Goal: Transaction & Acquisition: Register for event/course

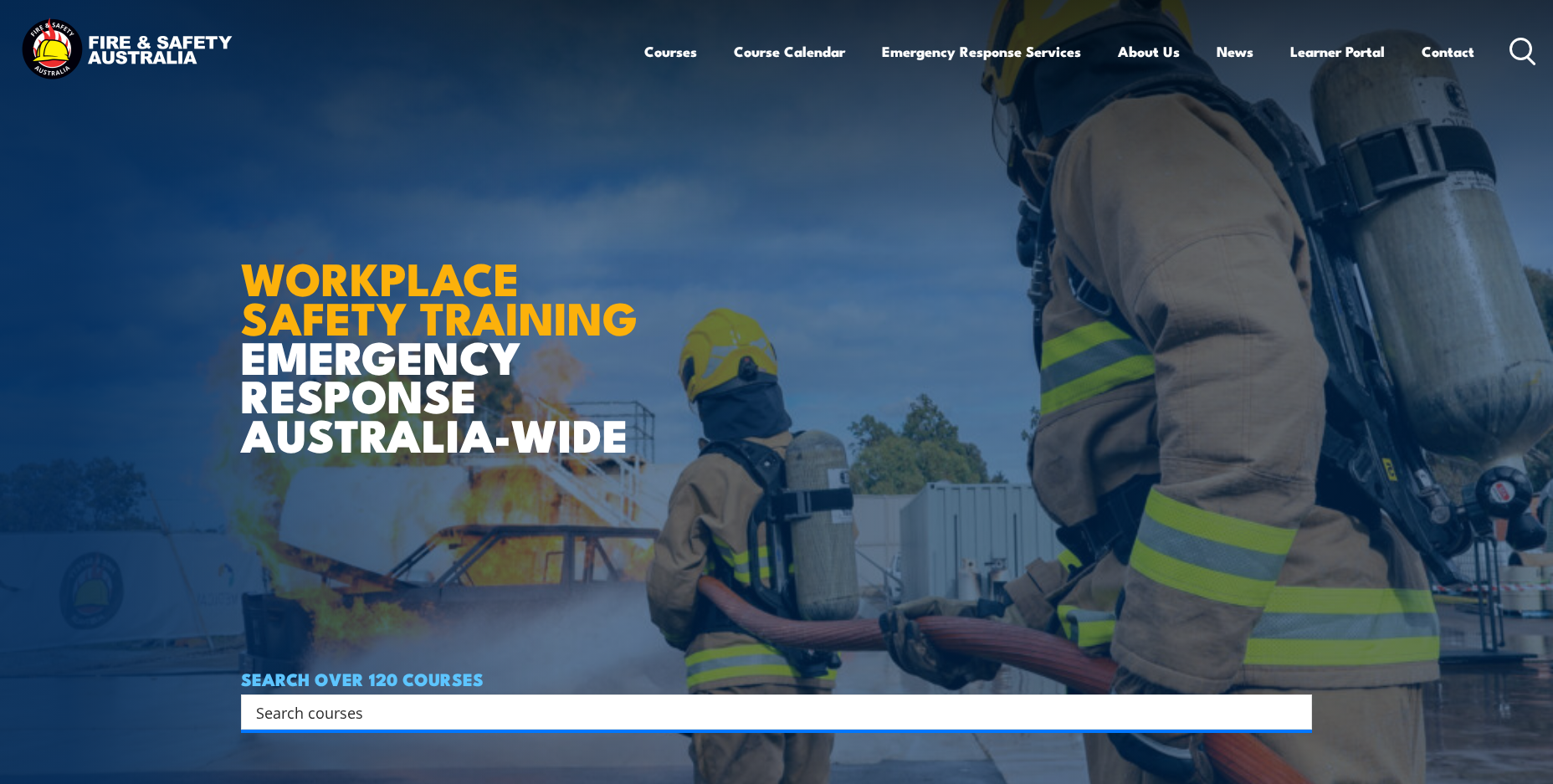
click at [874, 219] on article "WORKPLACE SAFETY TRAINING EMERGENCY RESPONSE AUSTRALIA-WIDE SEARCH OVER 120 COU…" at bounding box center [776, 392] width 1072 height 784
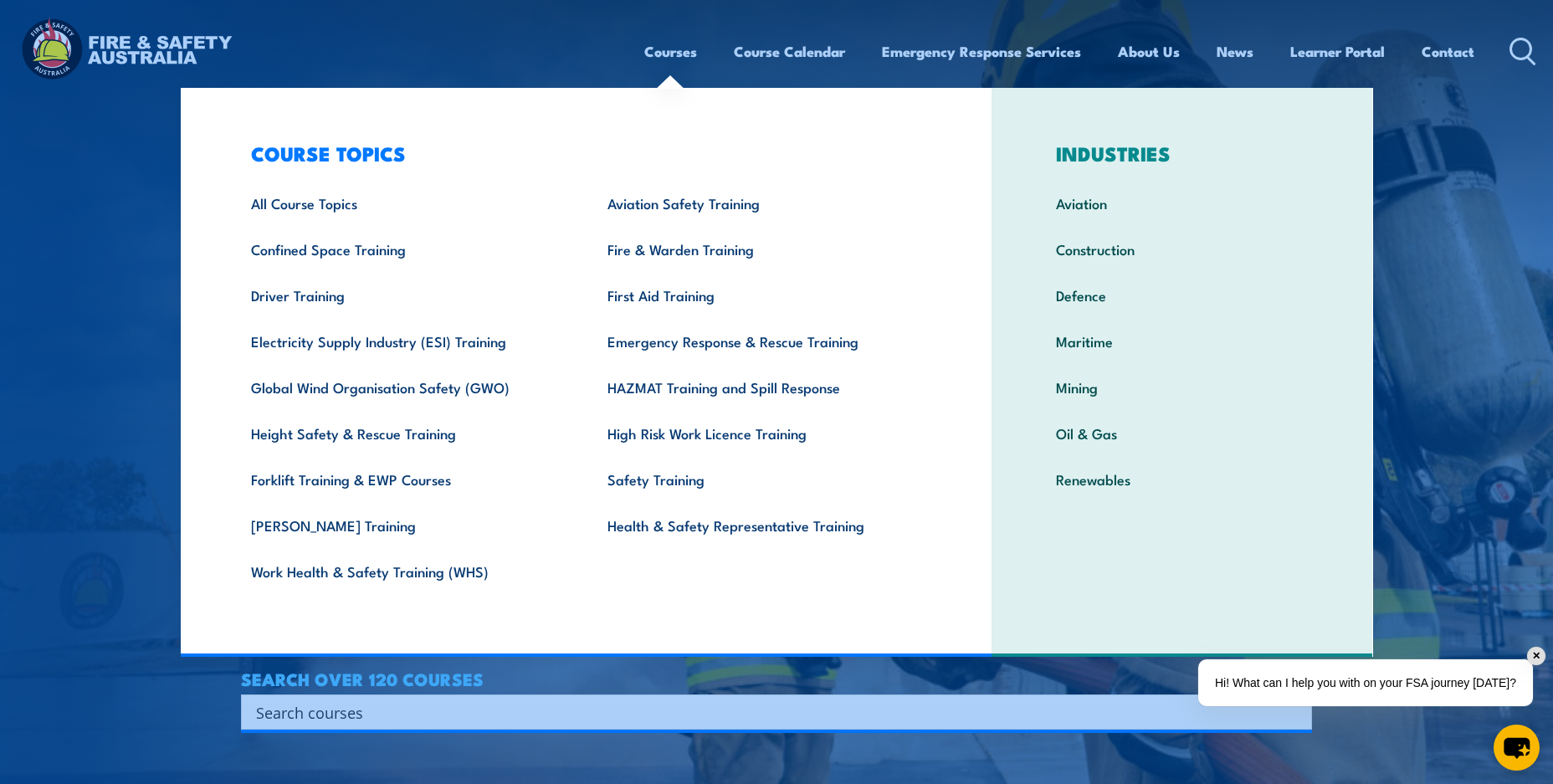
click at [678, 56] on link "Courses" at bounding box center [670, 51] width 53 height 44
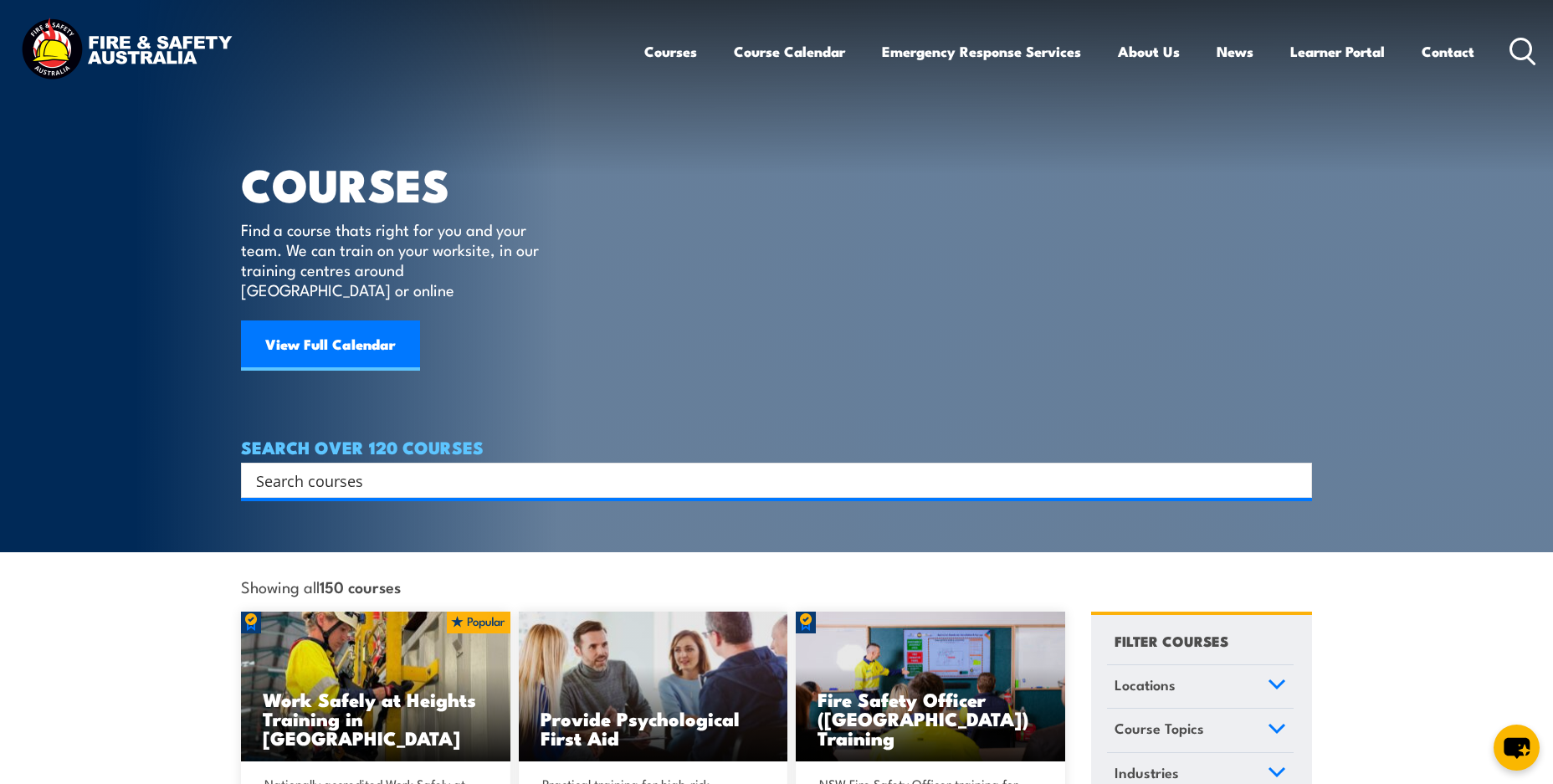
click at [585, 468] on input "Search input" at bounding box center [766, 480] width 1019 height 25
type input "forklift"
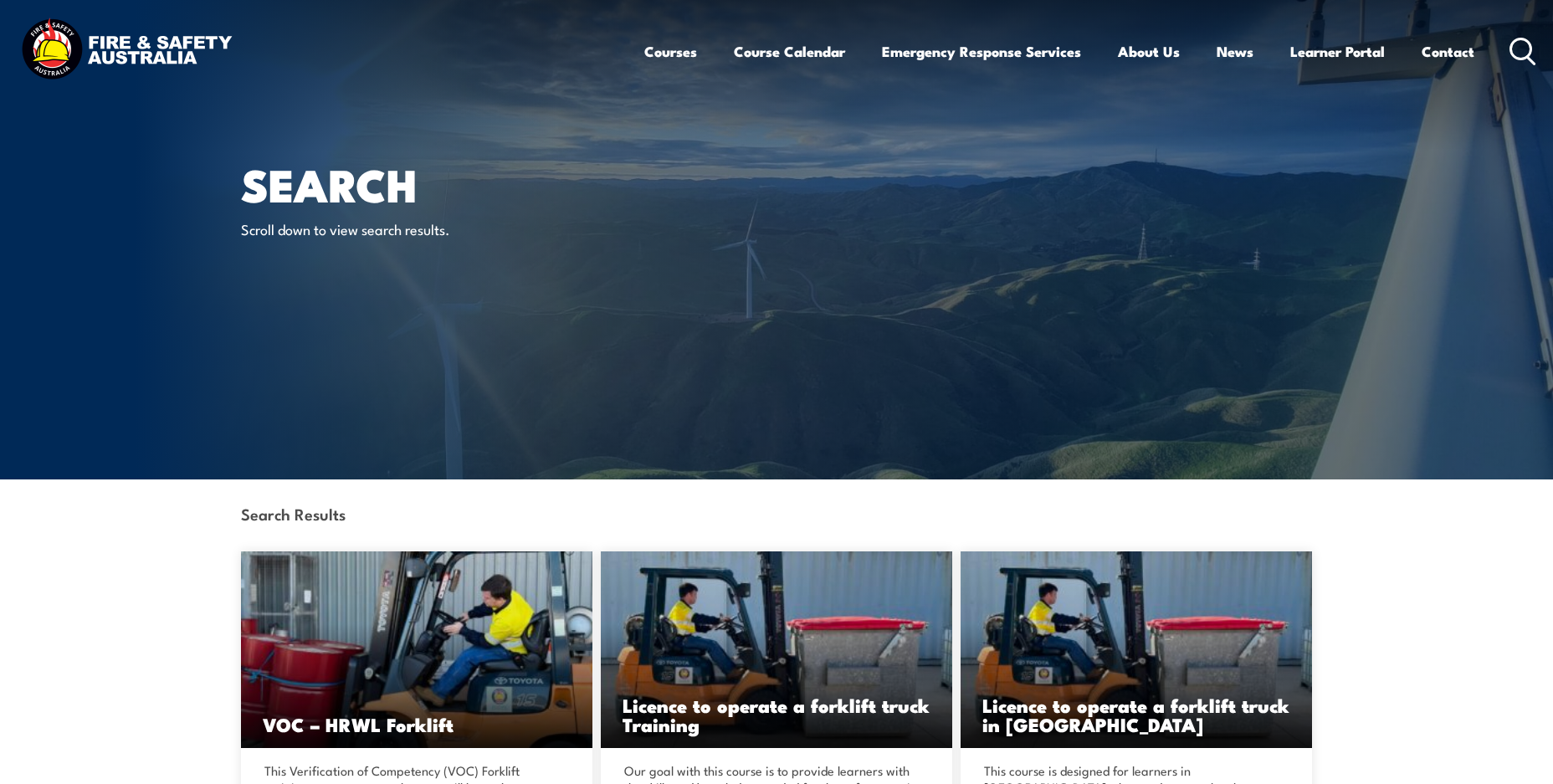
scroll to position [235, 0]
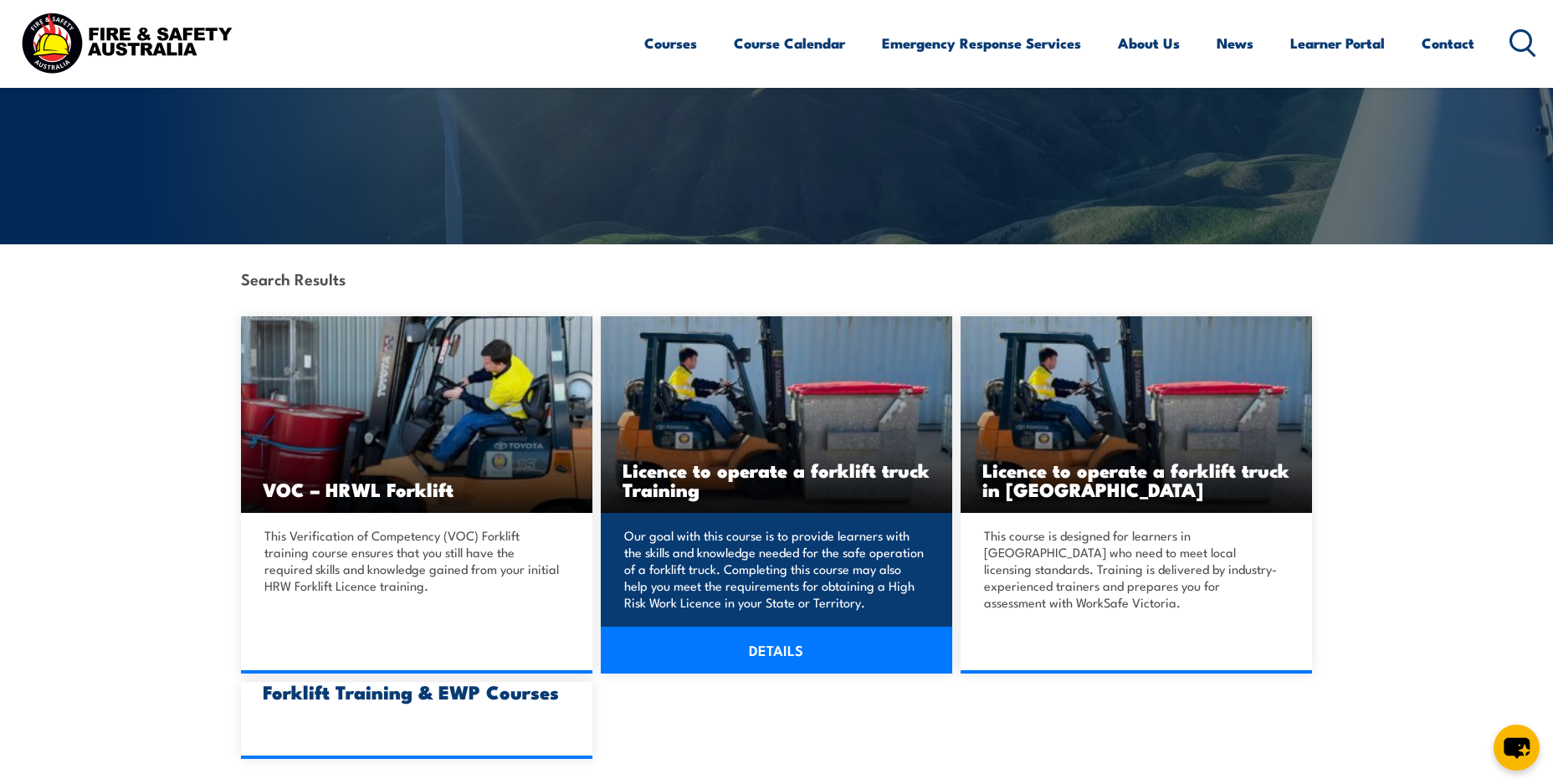
click at [816, 394] on img at bounding box center [776, 414] width 352 height 197
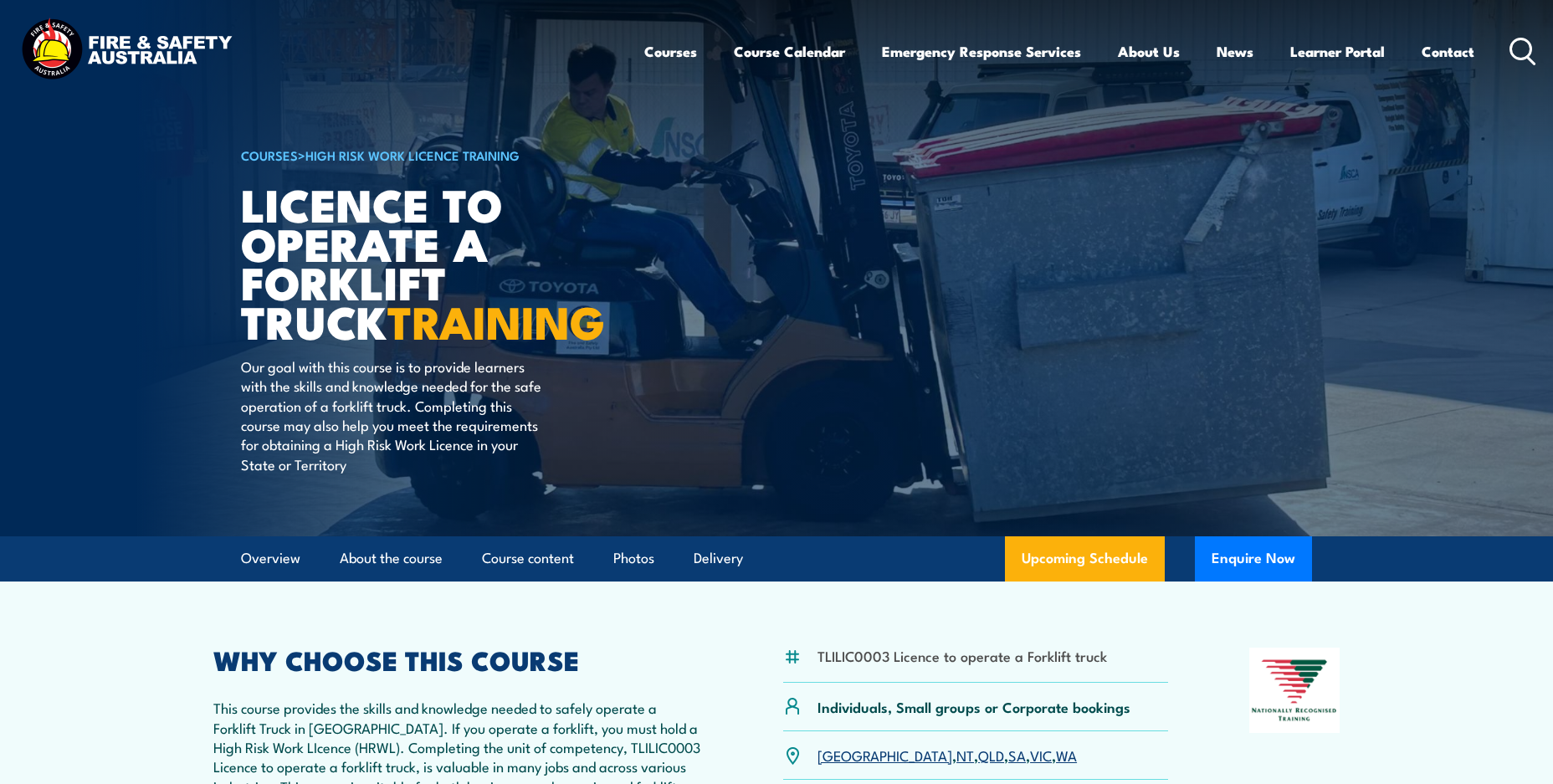
scroll to position [587, 0]
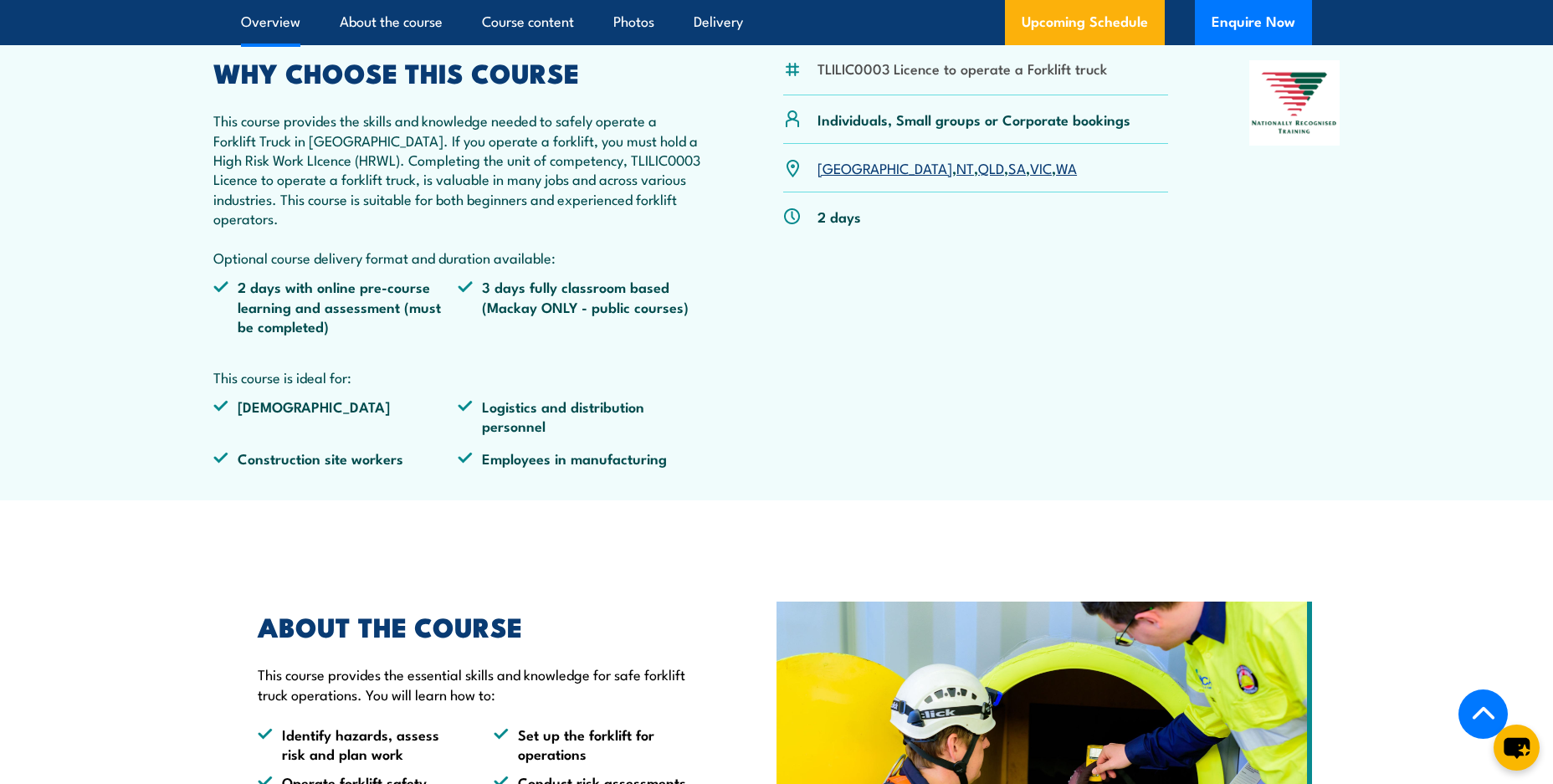
click at [1057, 166] on link "WA" at bounding box center [1067, 167] width 21 height 20
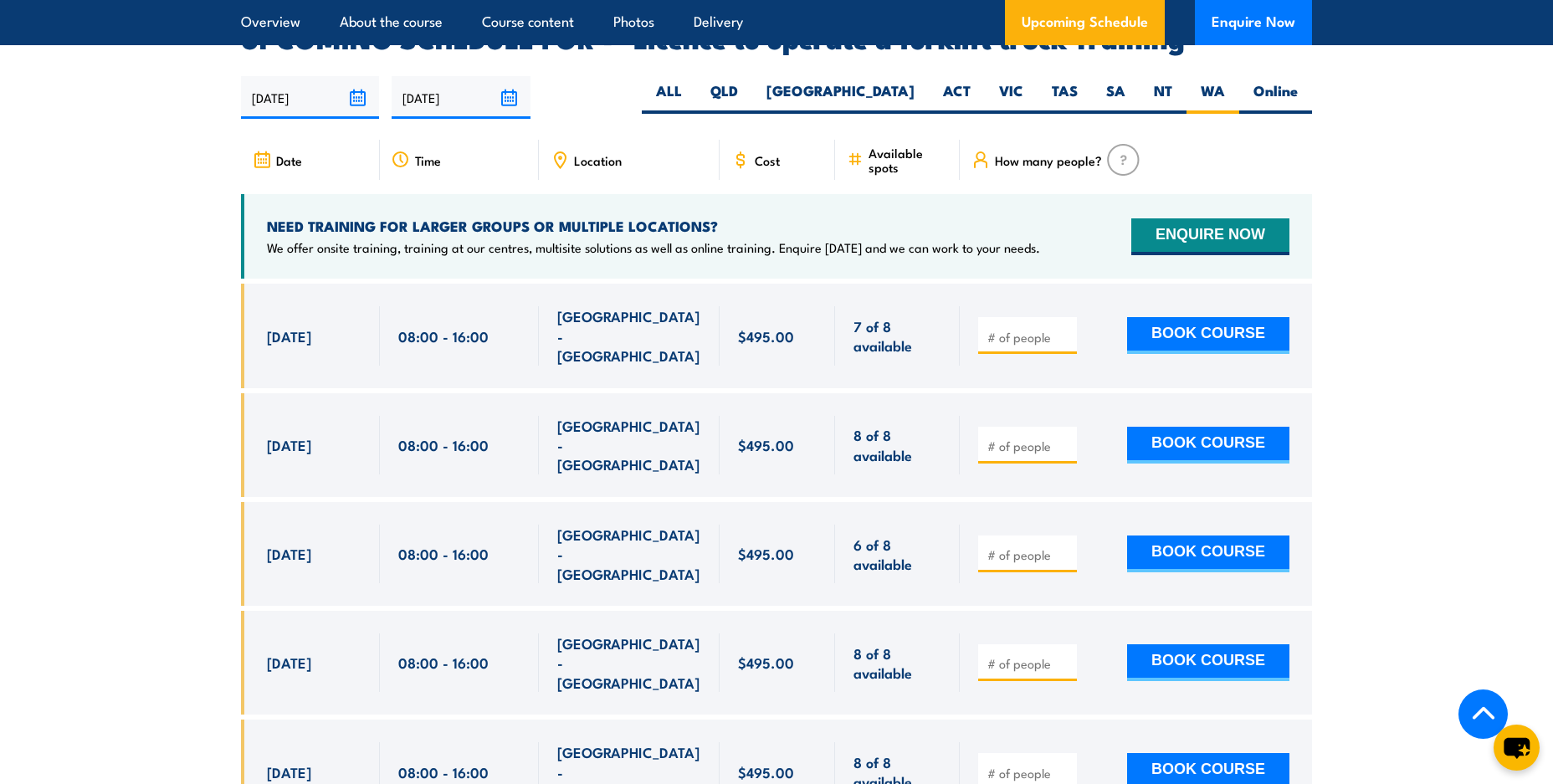
click at [1043, 547] on input "number" at bounding box center [1029, 554] width 84 height 17
type input "1"
click at [1062, 547] on input "1" at bounding box center [1029, 554] width 84 height 17
click at [1220, 535] on button "BOOK COURSE" at bounding box center [1208, 554] width 163 height 37
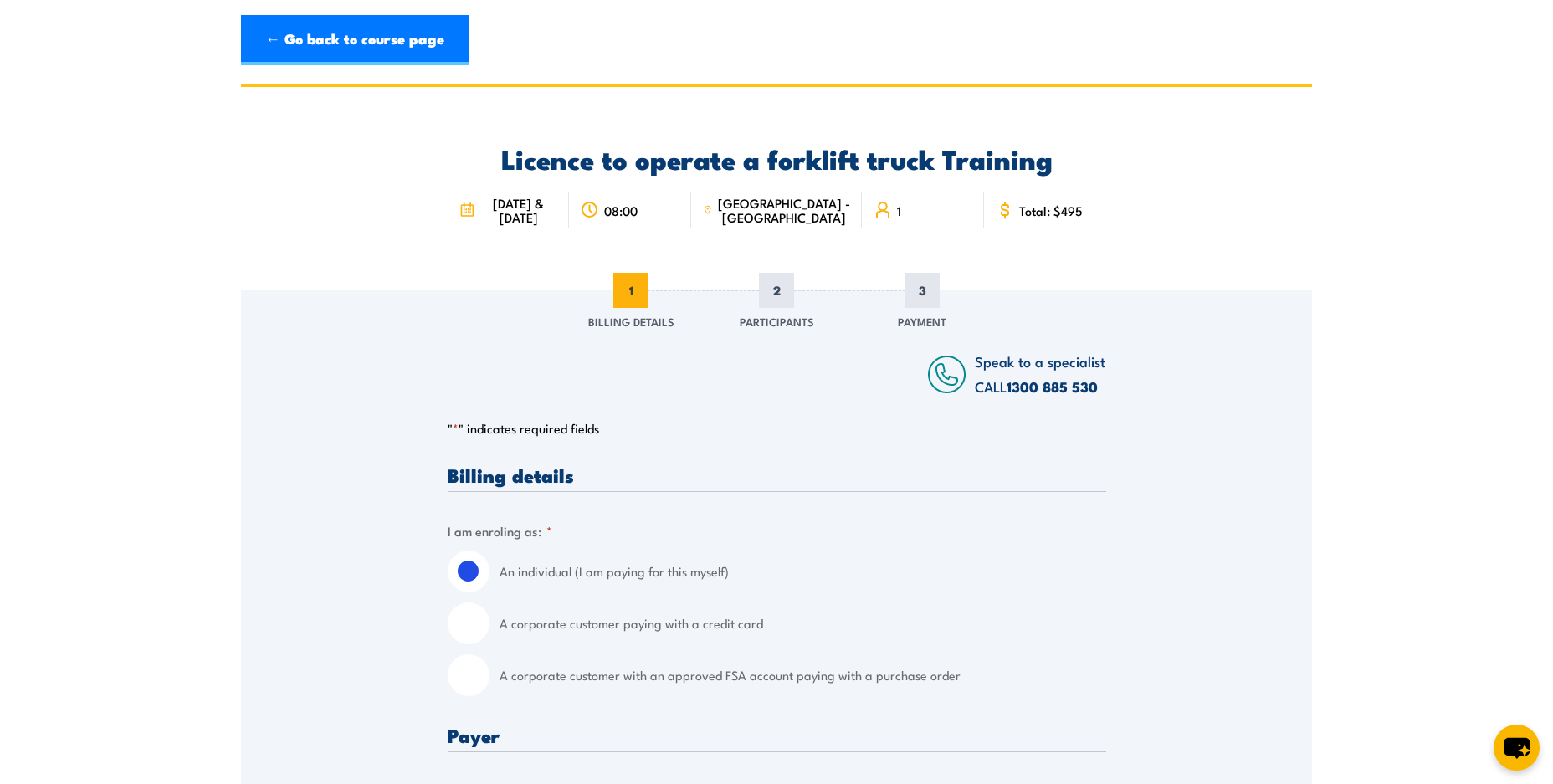
click at [489, 678] on input "A corporate customer with an approved FSA account paying with a purchase order" at bounding box center [468, 675] width 42 height 41
radio input "true"
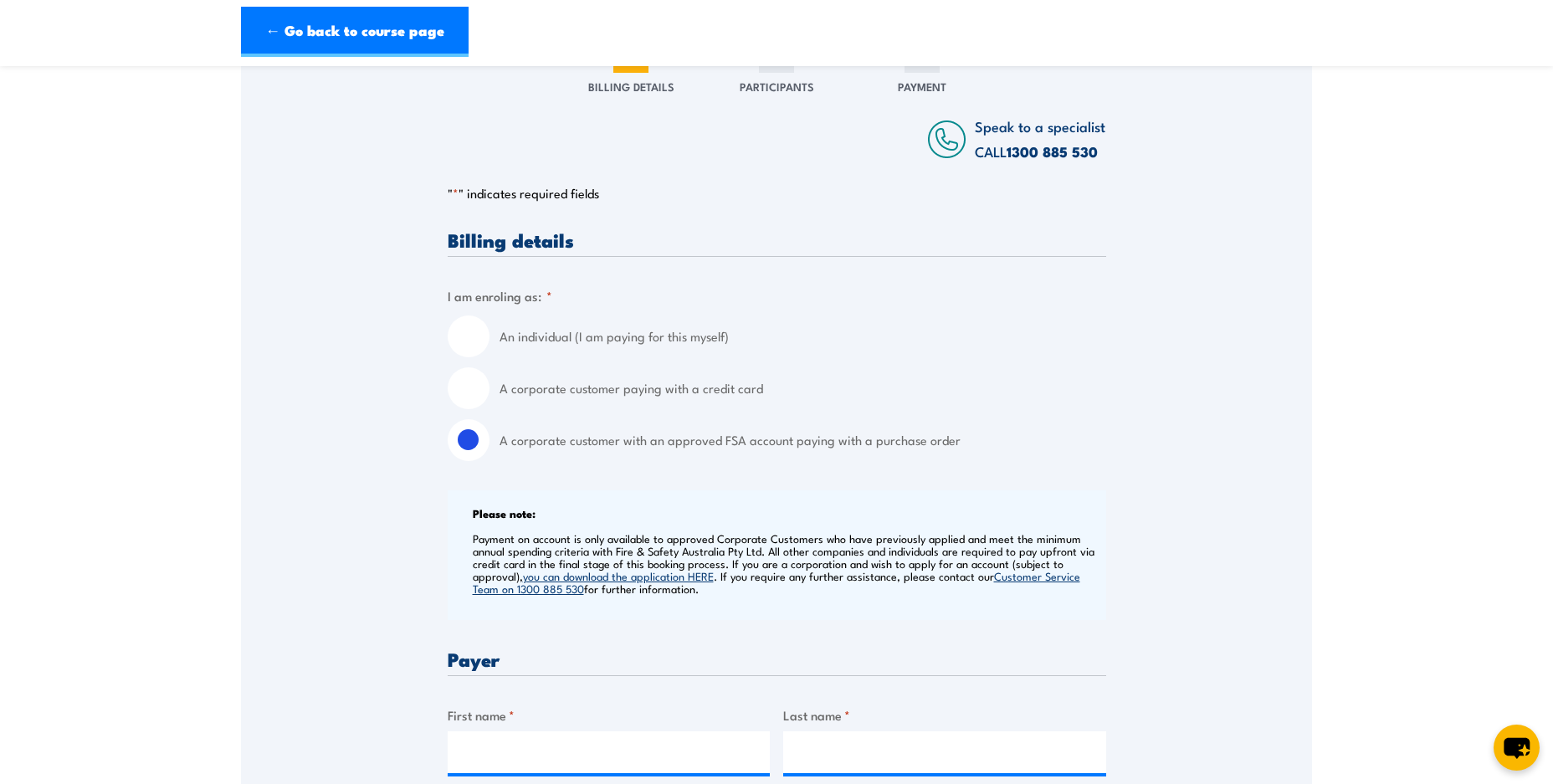
scroll to position [117, 0]
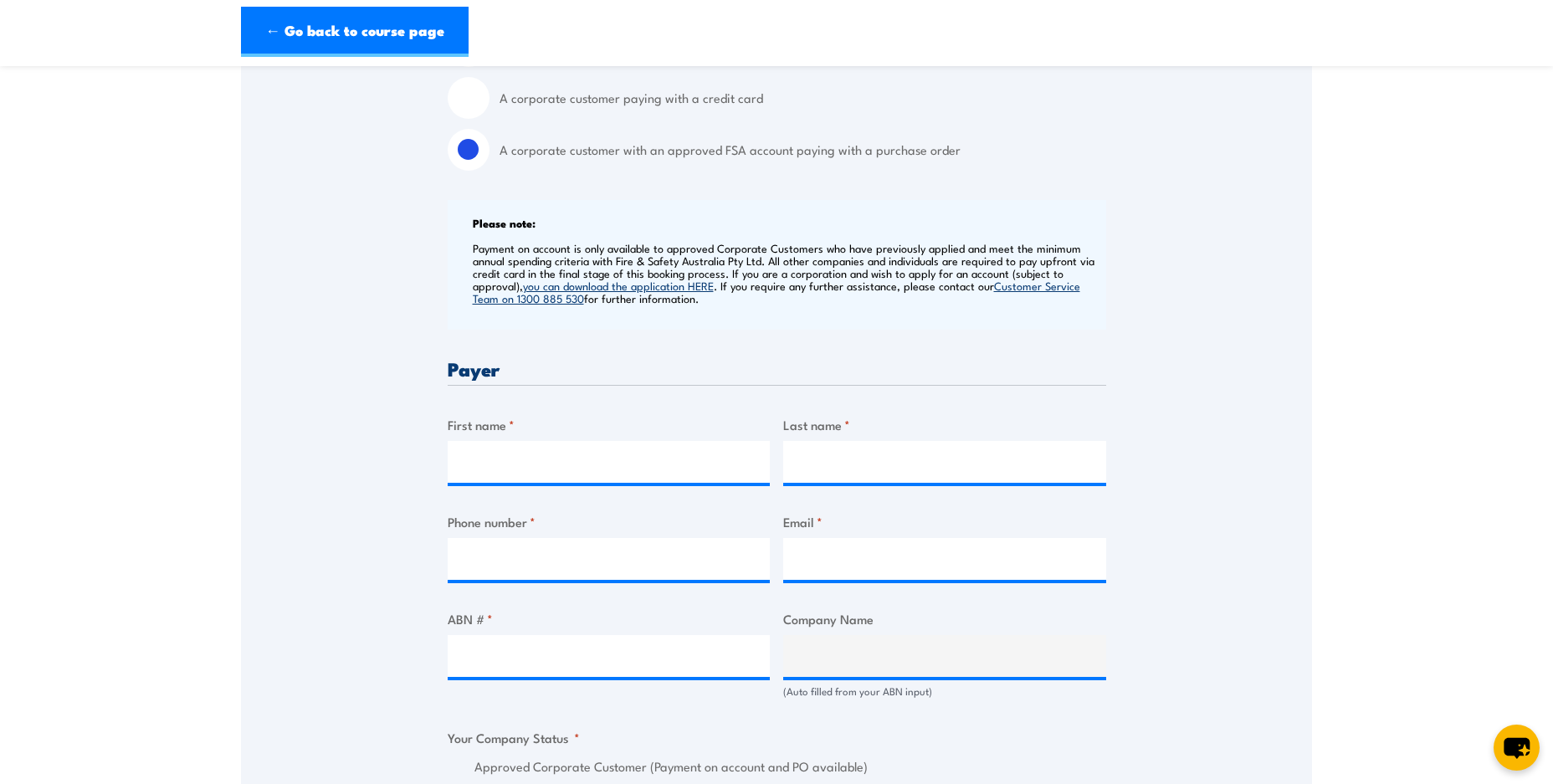
scroll to position [573, 0]
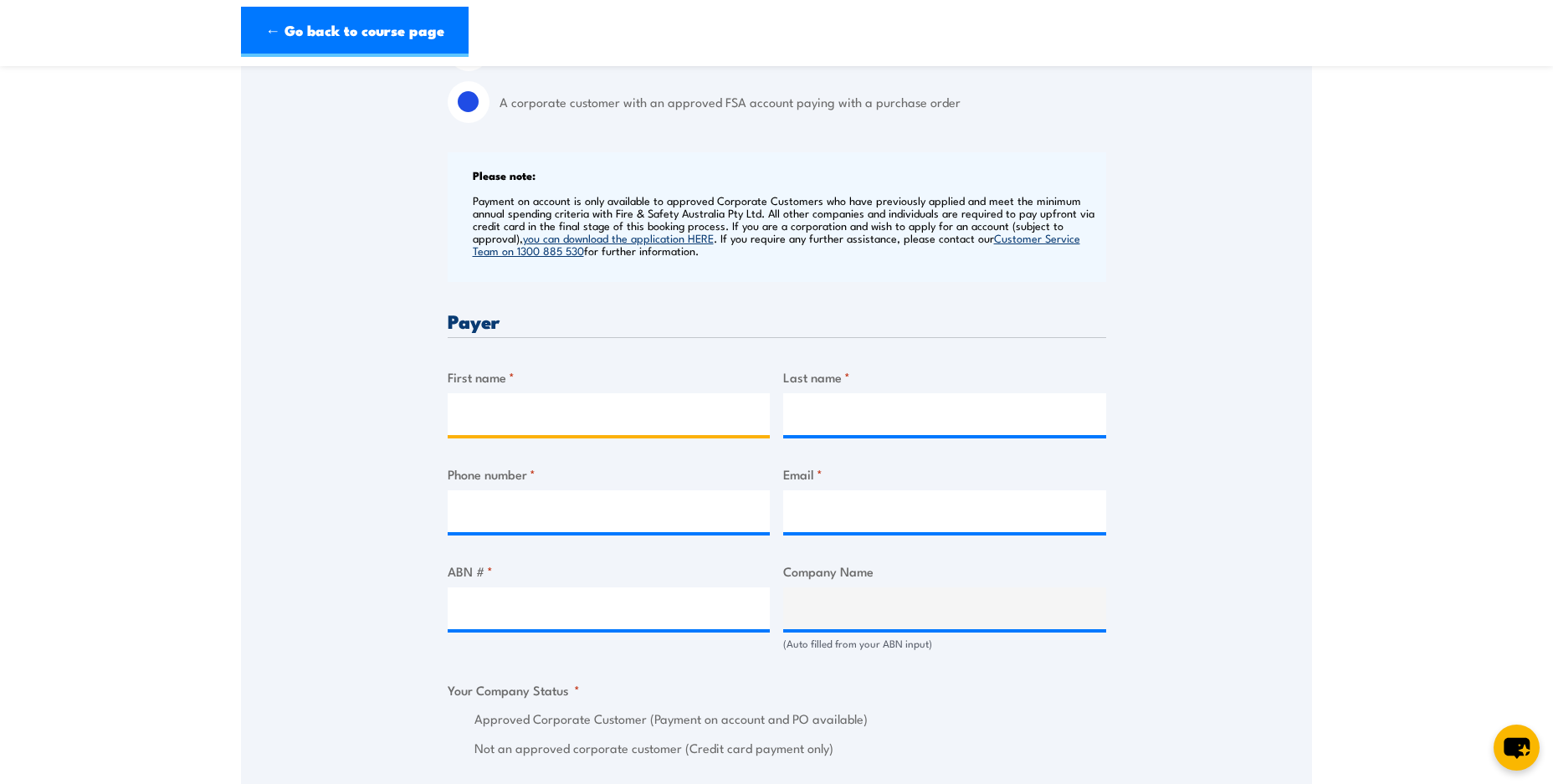
click at [693, 403] on input "First name *" at bounding box center [610, 413] width 323 height 41
type input "Beaumont Tiles"
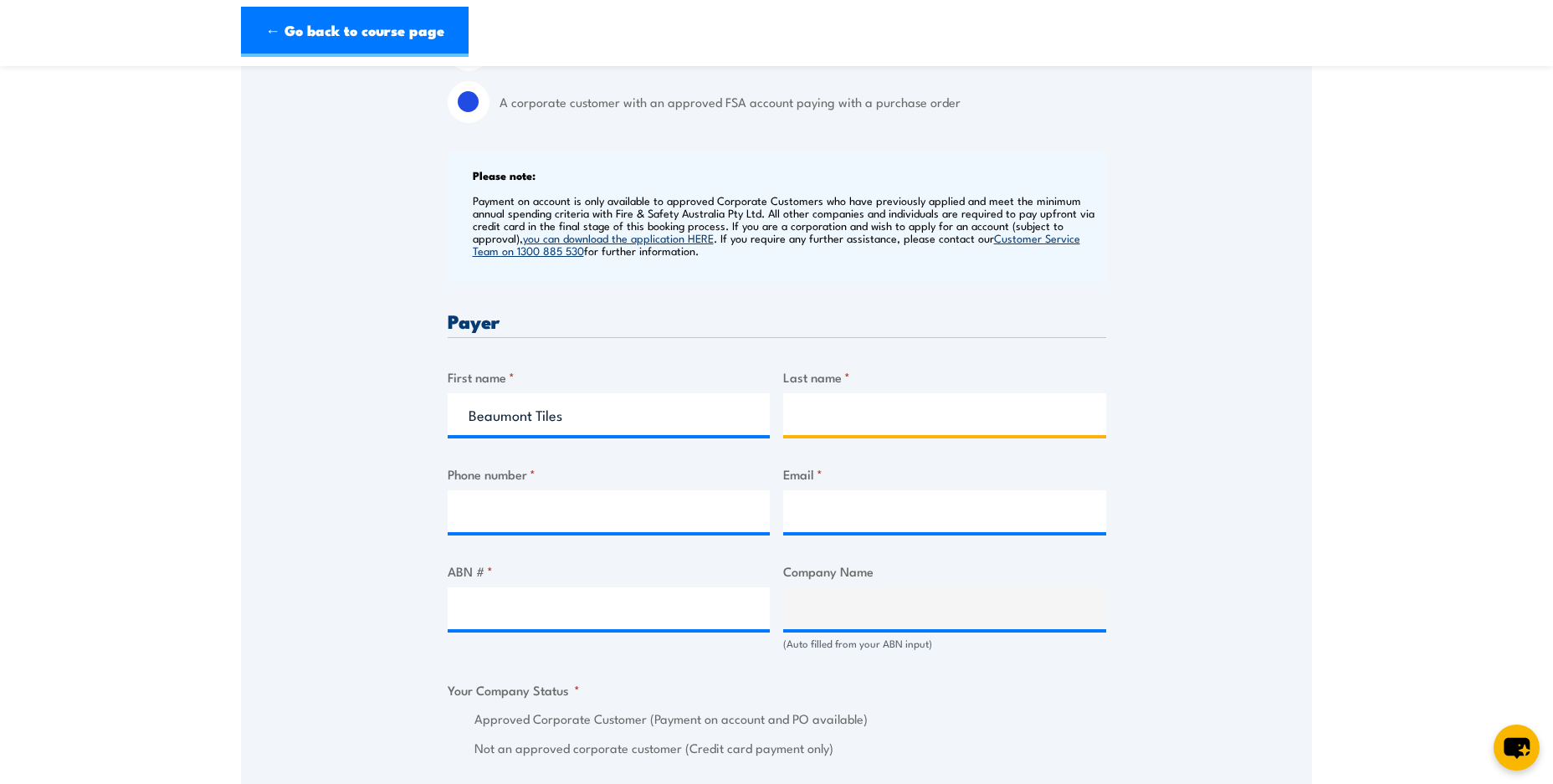
click at [877, 418] on input "Last name *" at bounding box center [945, 413] width 323 height 41
type input "Mandurah"
click at [662, 501] on input "Phone number *" at bounding box center [610, 510] width 323 height 41
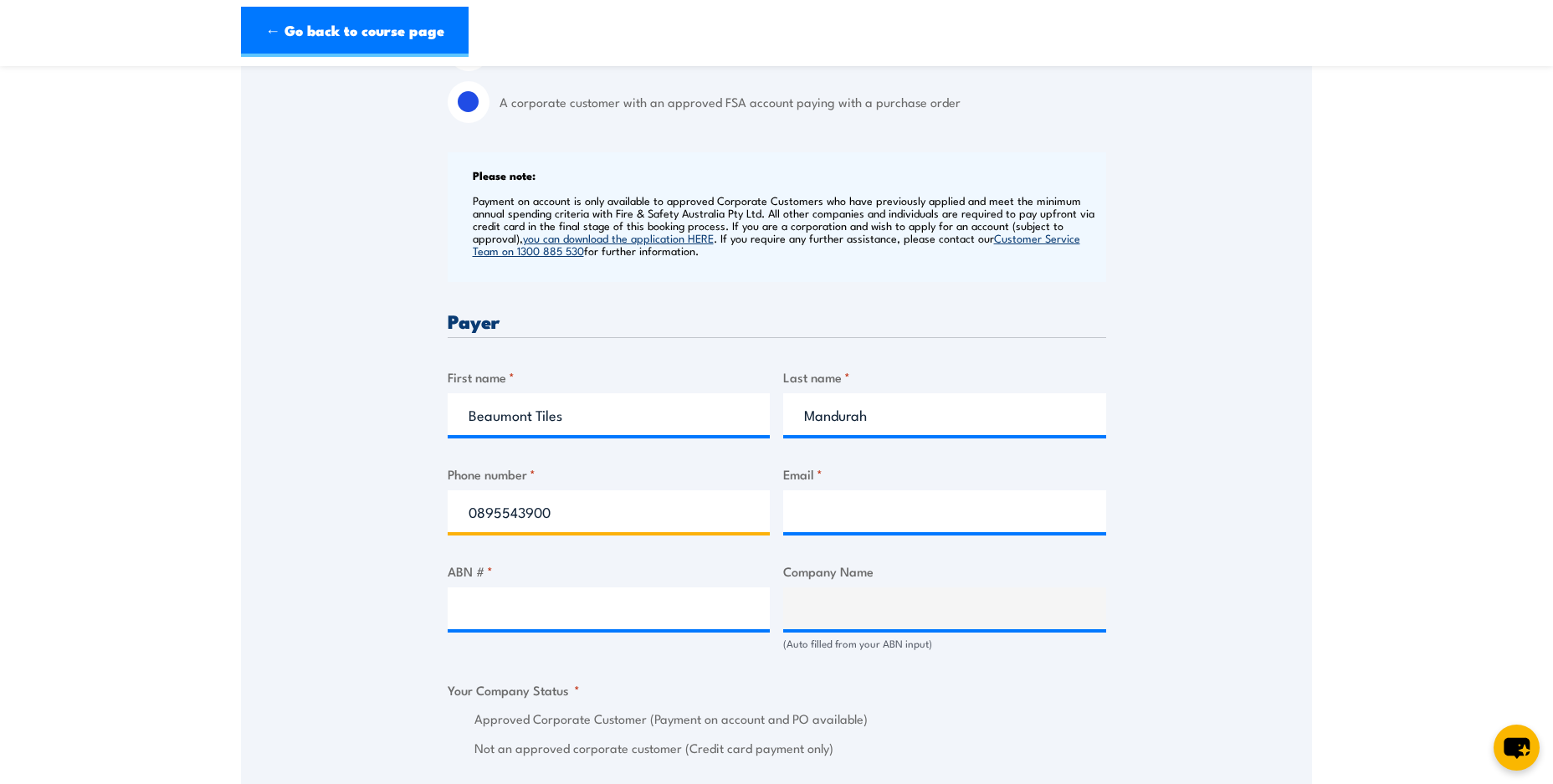
type input "0895543900"
click at [905, 502] on input "Email *" at bounding box center [945, 510] width 323 height 41
type input "[EMAIL_ADDRESS][DOMAIN_NAME]"
click at [616, 614] on input "ABN # *" at bounding box center [610, 607] width 323 height 41
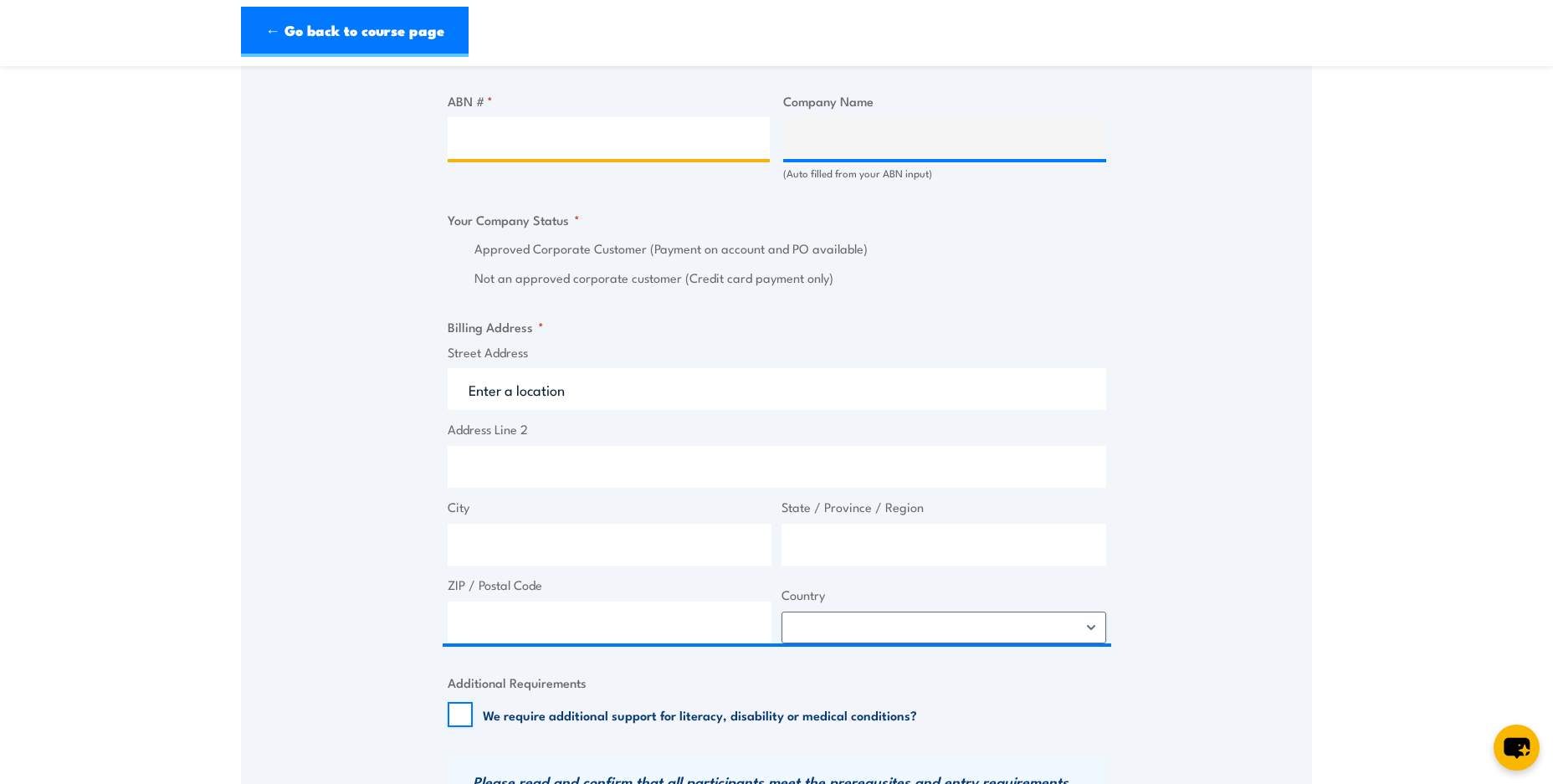
scroll to position [926, 0]
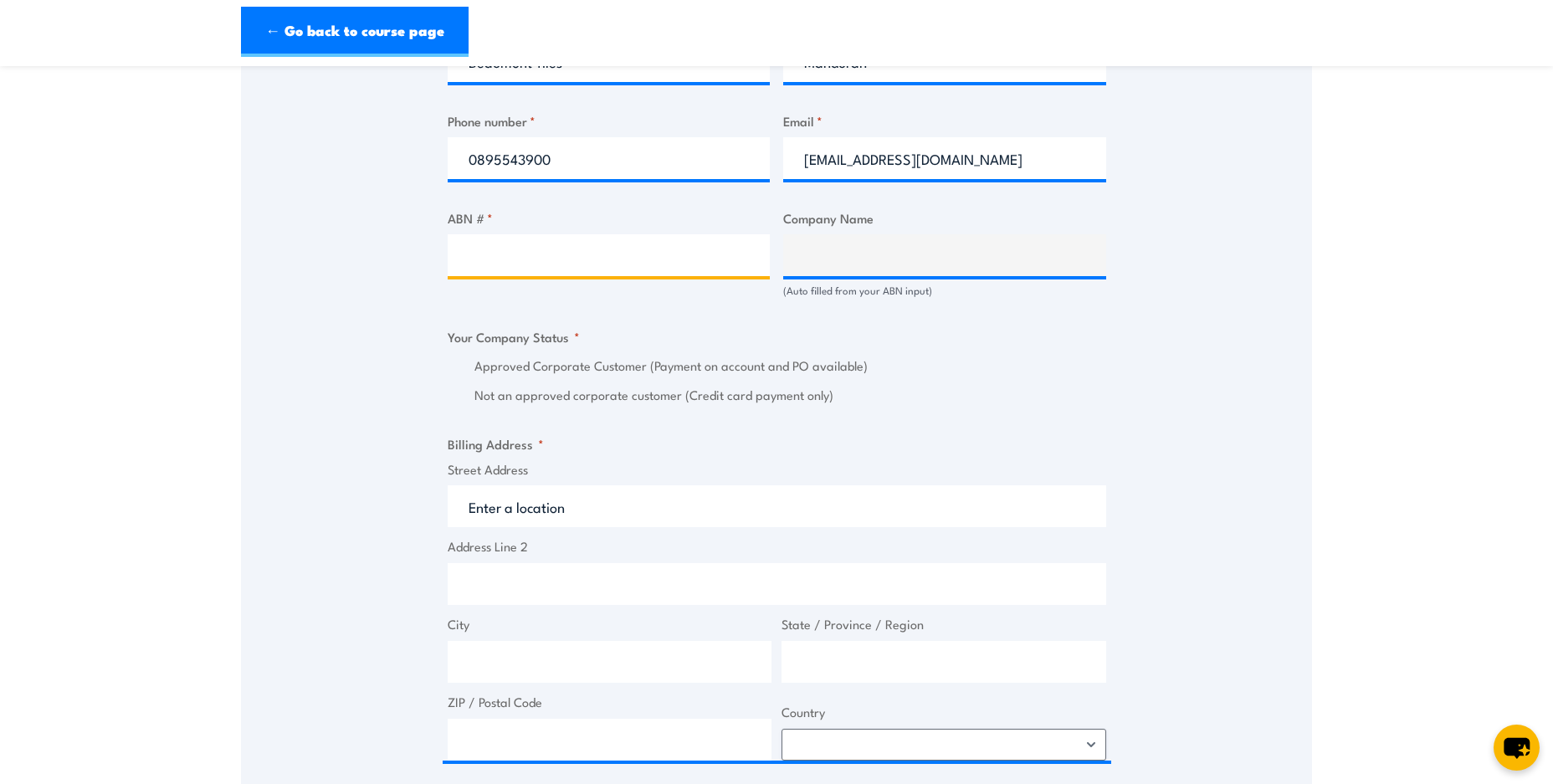
paste input "61 007 703 997"
type input "61 007 703 997"
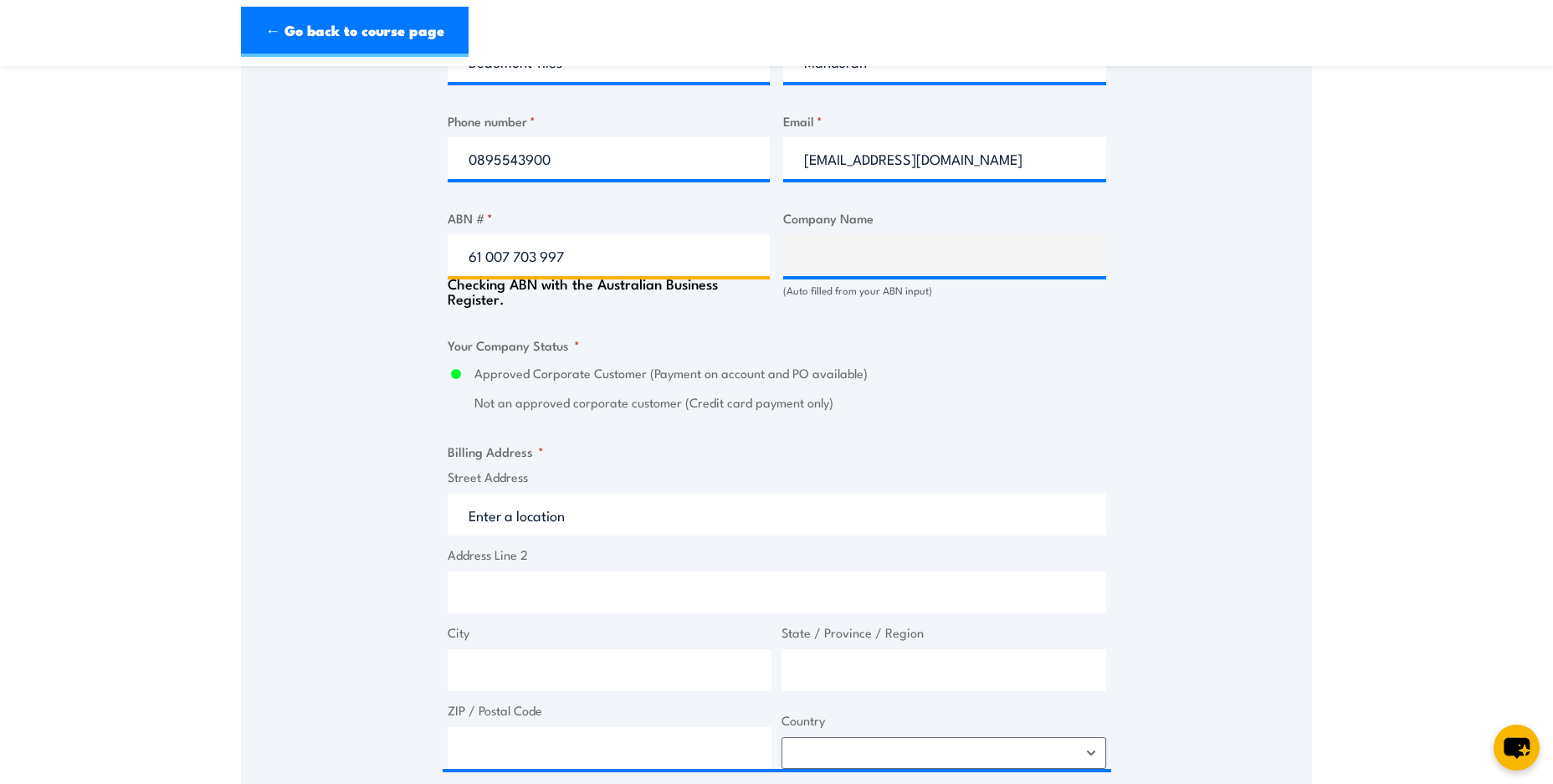
type input "R.J. BEAUMONT & CO. PTY. LTD."
radio input "true"
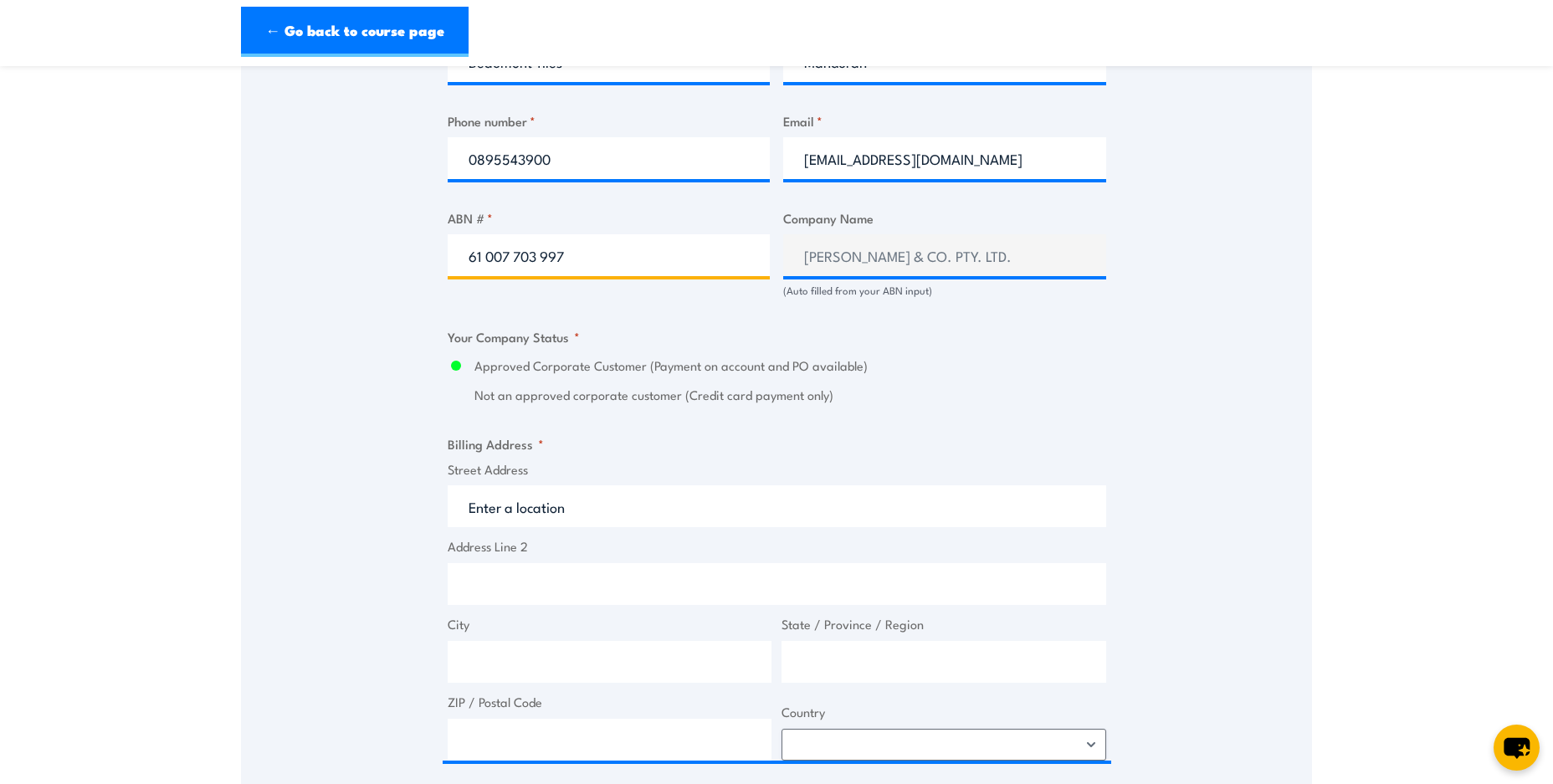
type input "61 007 703 997"
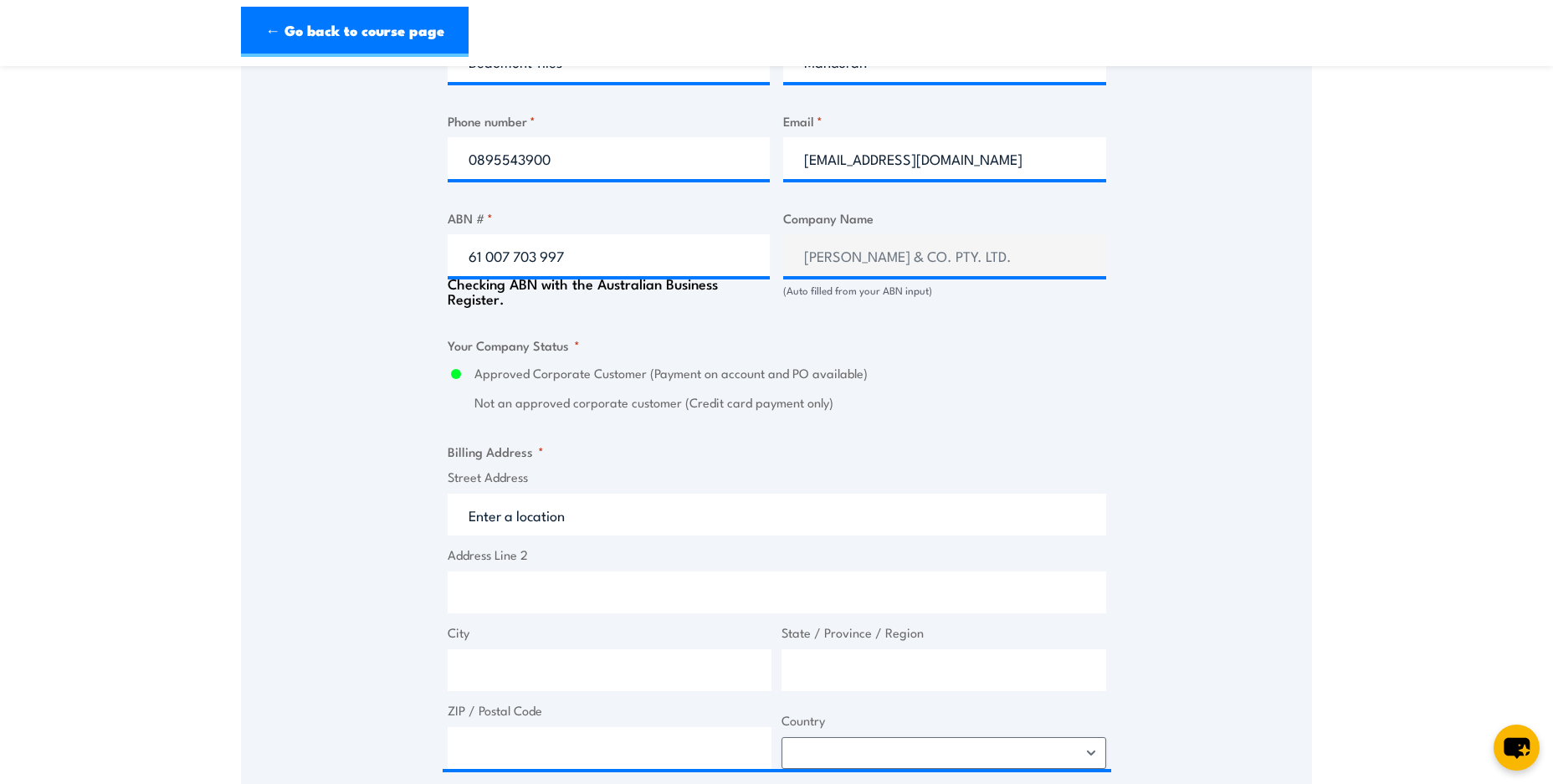
click at [853, 260] on input "R.J. BEAUMONT & CO. PTY. LTD." at bounding box center [945, 254] width 323 height 41
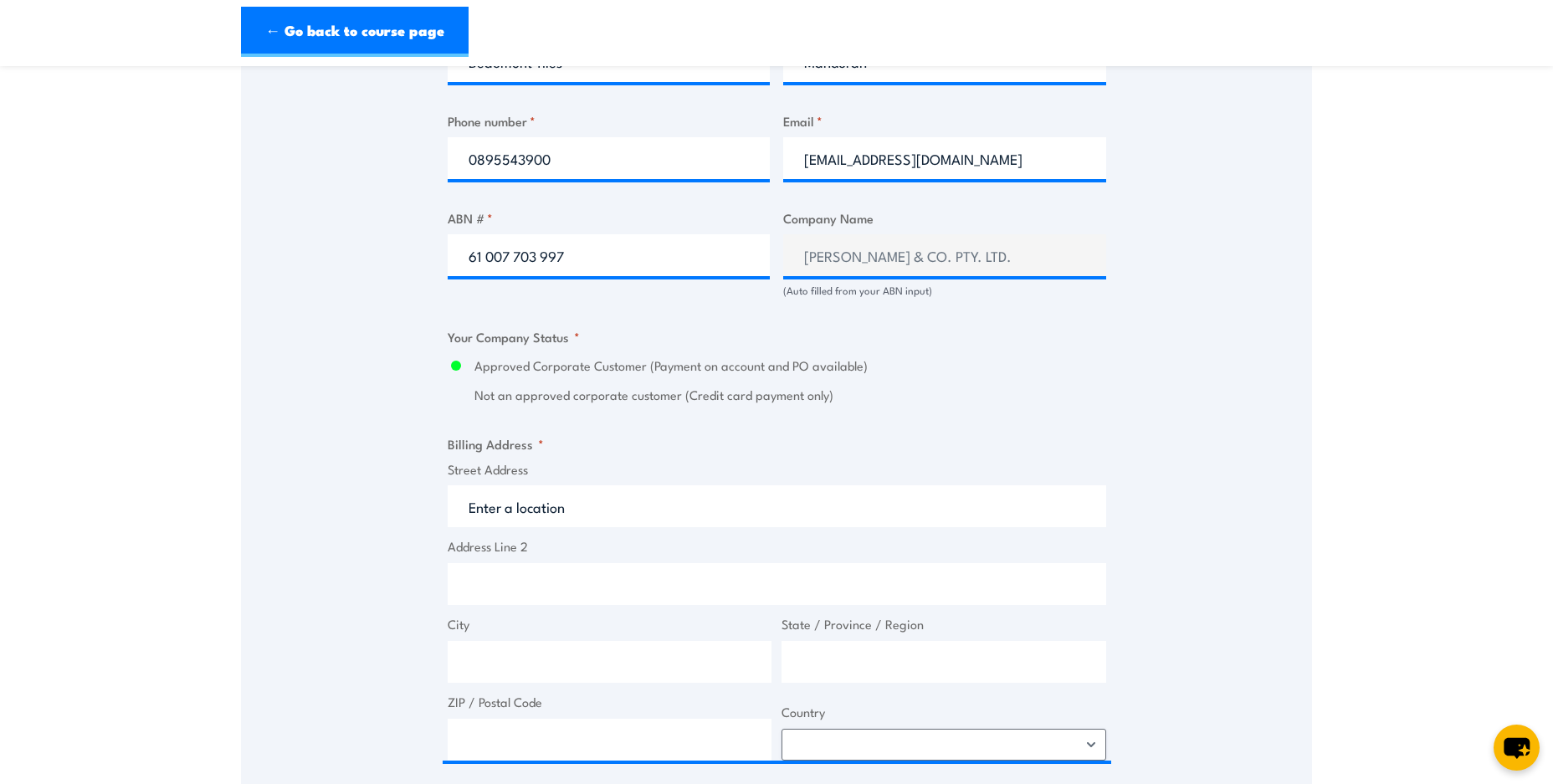
scroll to position [1161, 0]
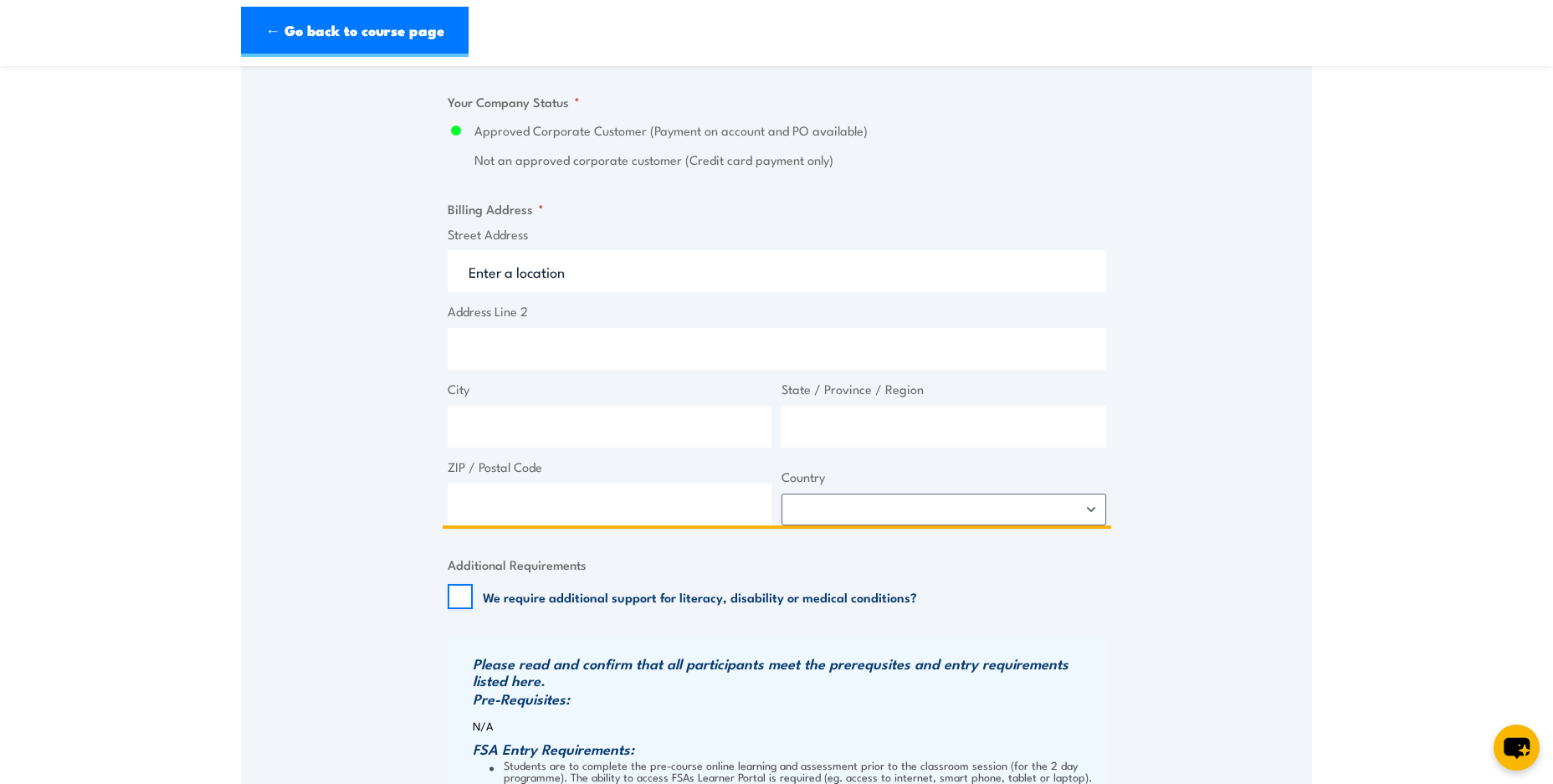
click at [561, 277] on input "Street Address" at bounding box center [777, 270] width 659 height 41
paste input "3/16 Lakes Road Greenfields WA 6210"
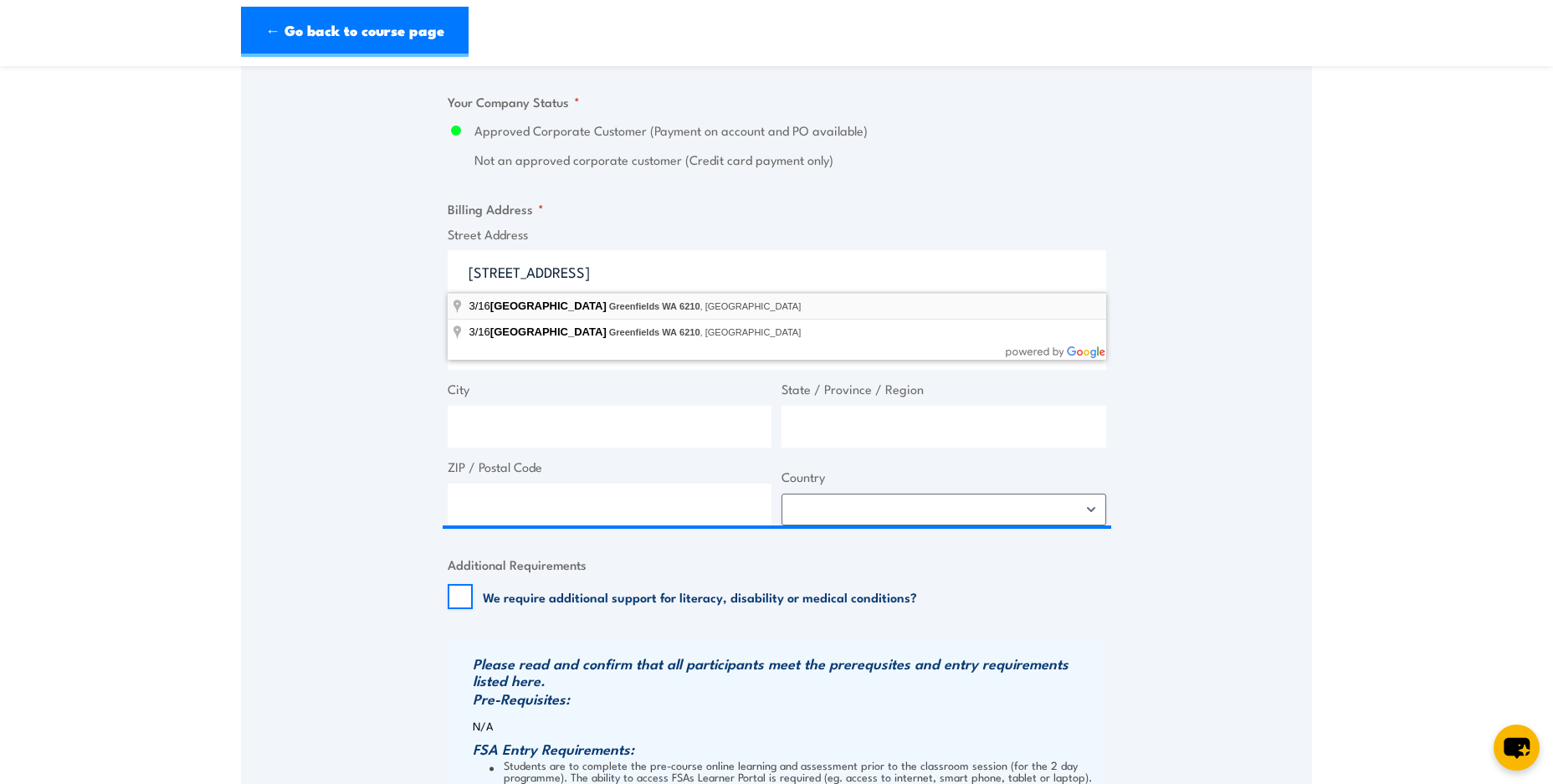
type input "3/16 Lakes Road, Greenfields WA 6210, Australia"
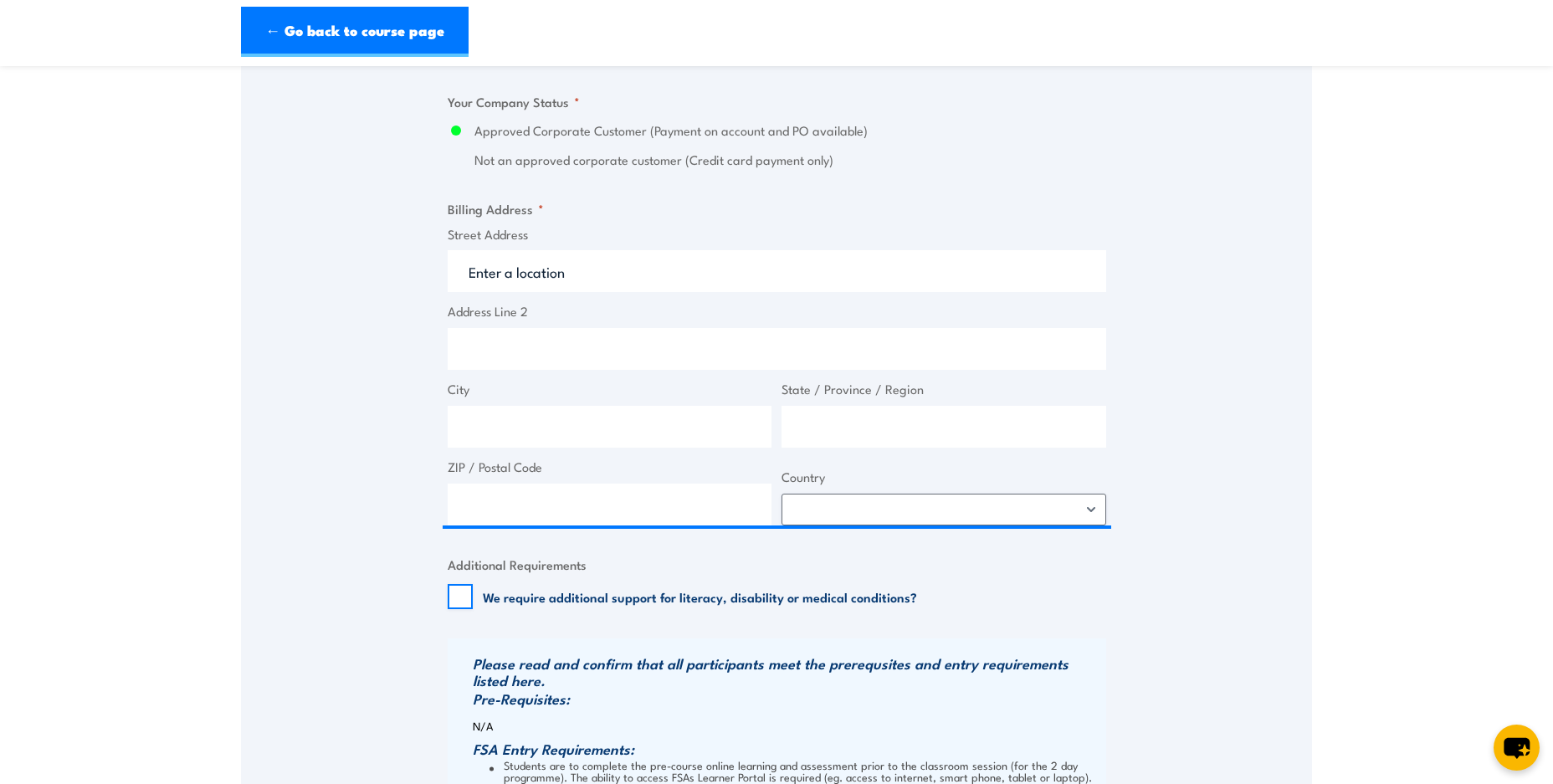
type input "16 Lakes Rd"
type input "Greenfields"
type input "Western Australia"
type input "6210"
select select "Australia"
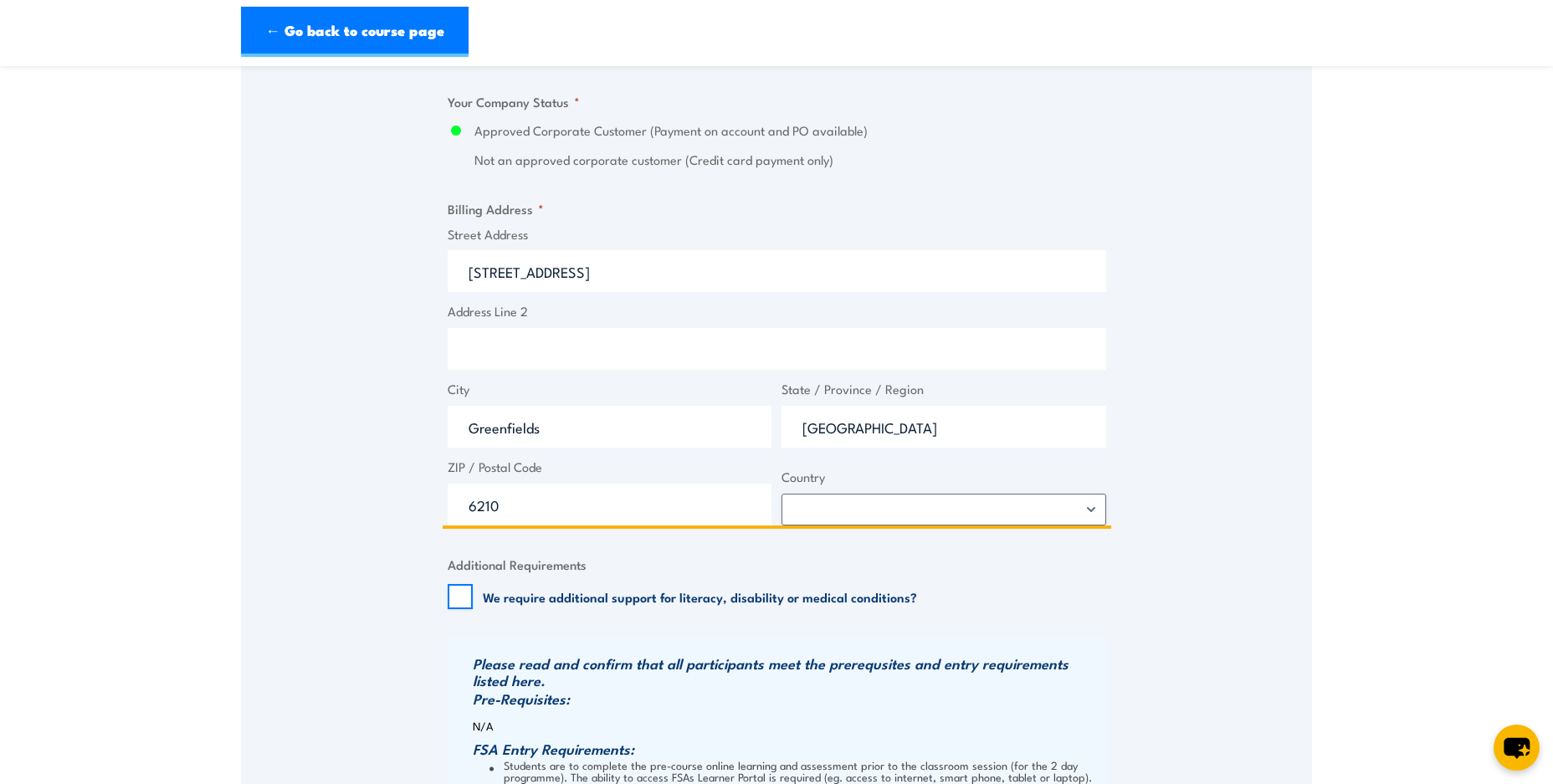
click at [466, 272] on input "16 Lakes Rd" at bounding box center [777, 270] width 659 height 41
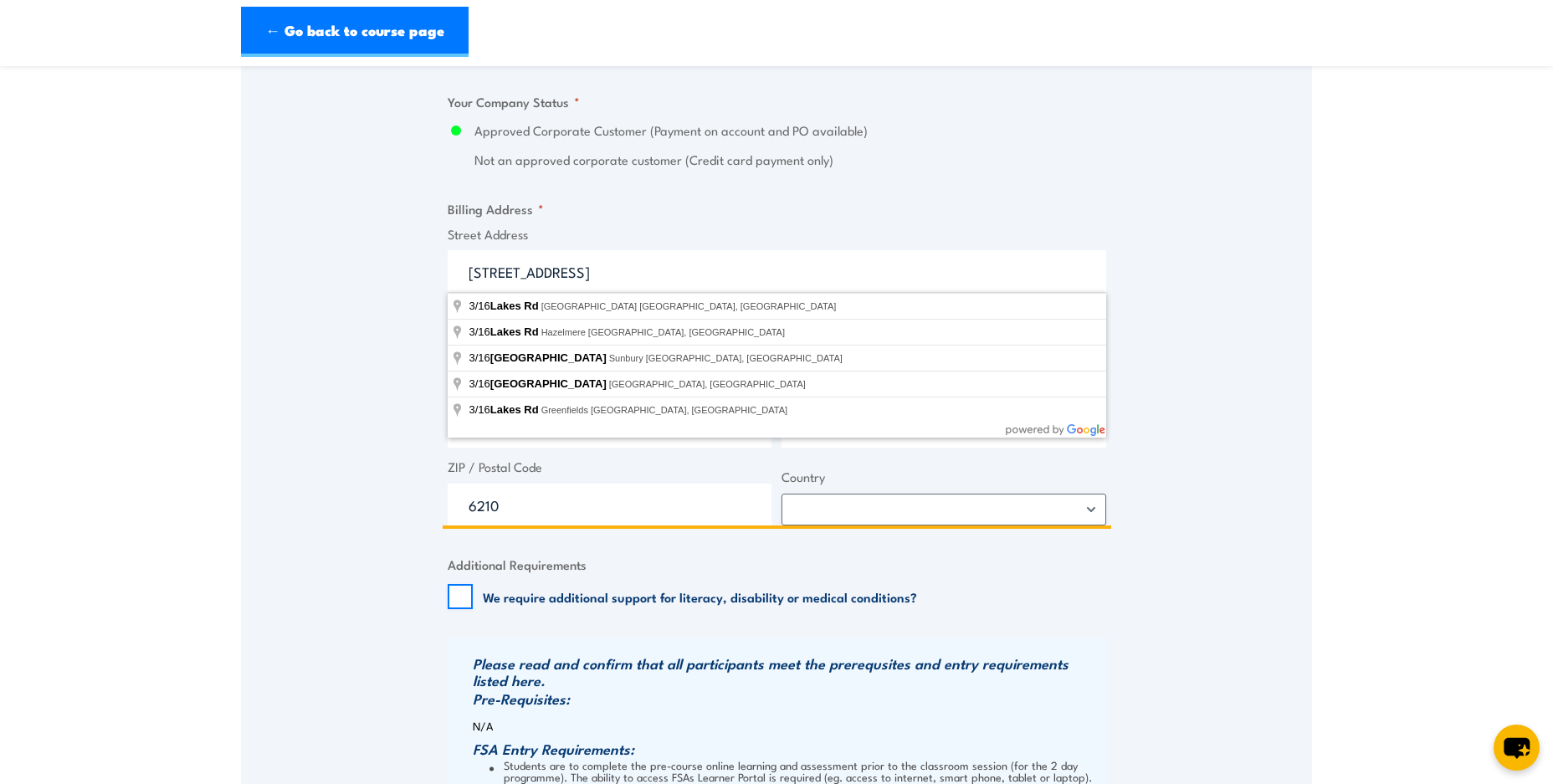
type input "3/16 Lakes Rd"
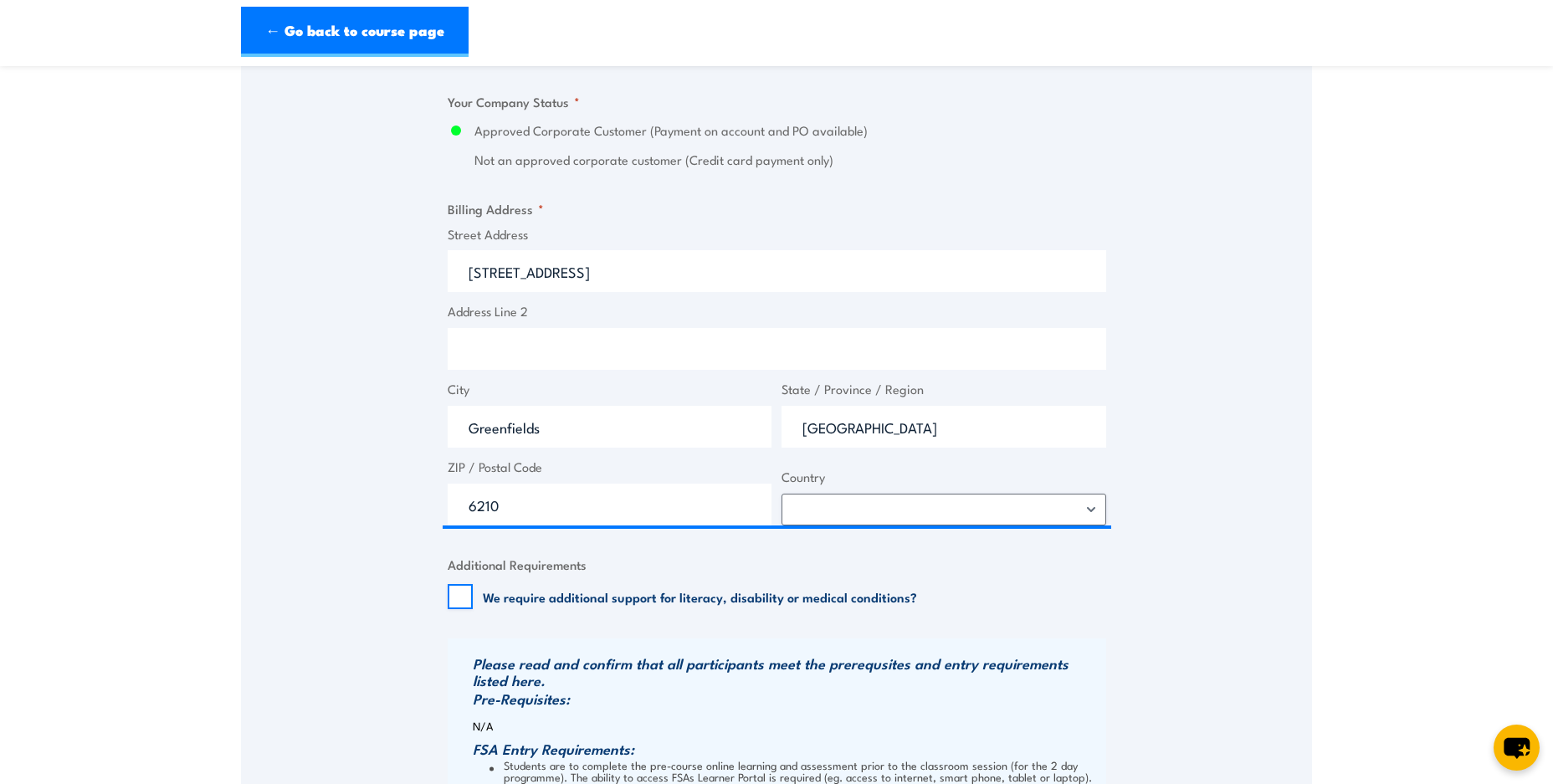
click at [339, 287] on div "Speak to a specialist CALL 1300 885 530 CALL 1300 885 530 " * " indicates requi…" at bounding box center [776, 147] width 1072 height 2036
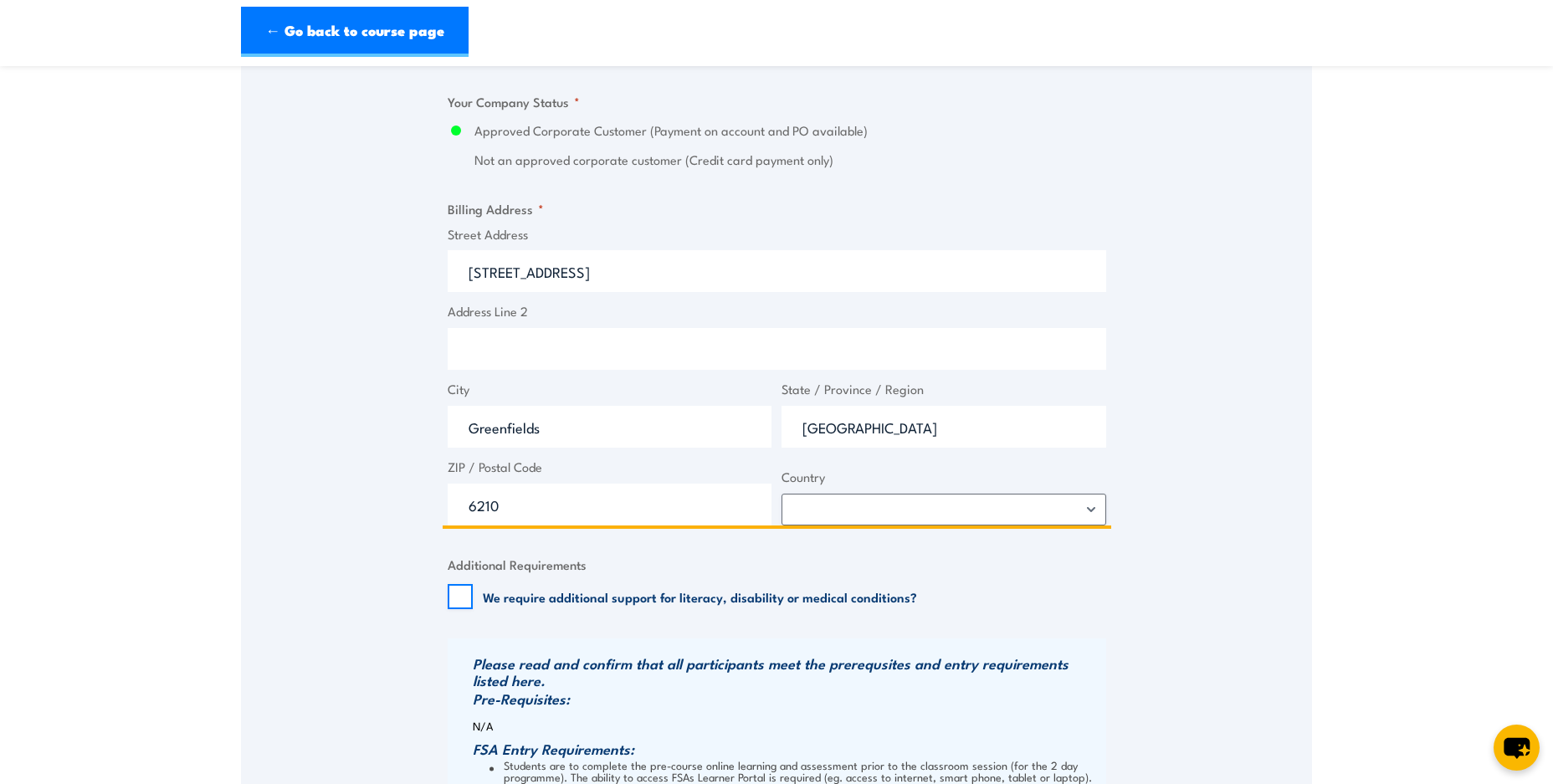
click at [571, 350] on input "Address Line 2" at bounding box center [777, 348] width 659 height 41
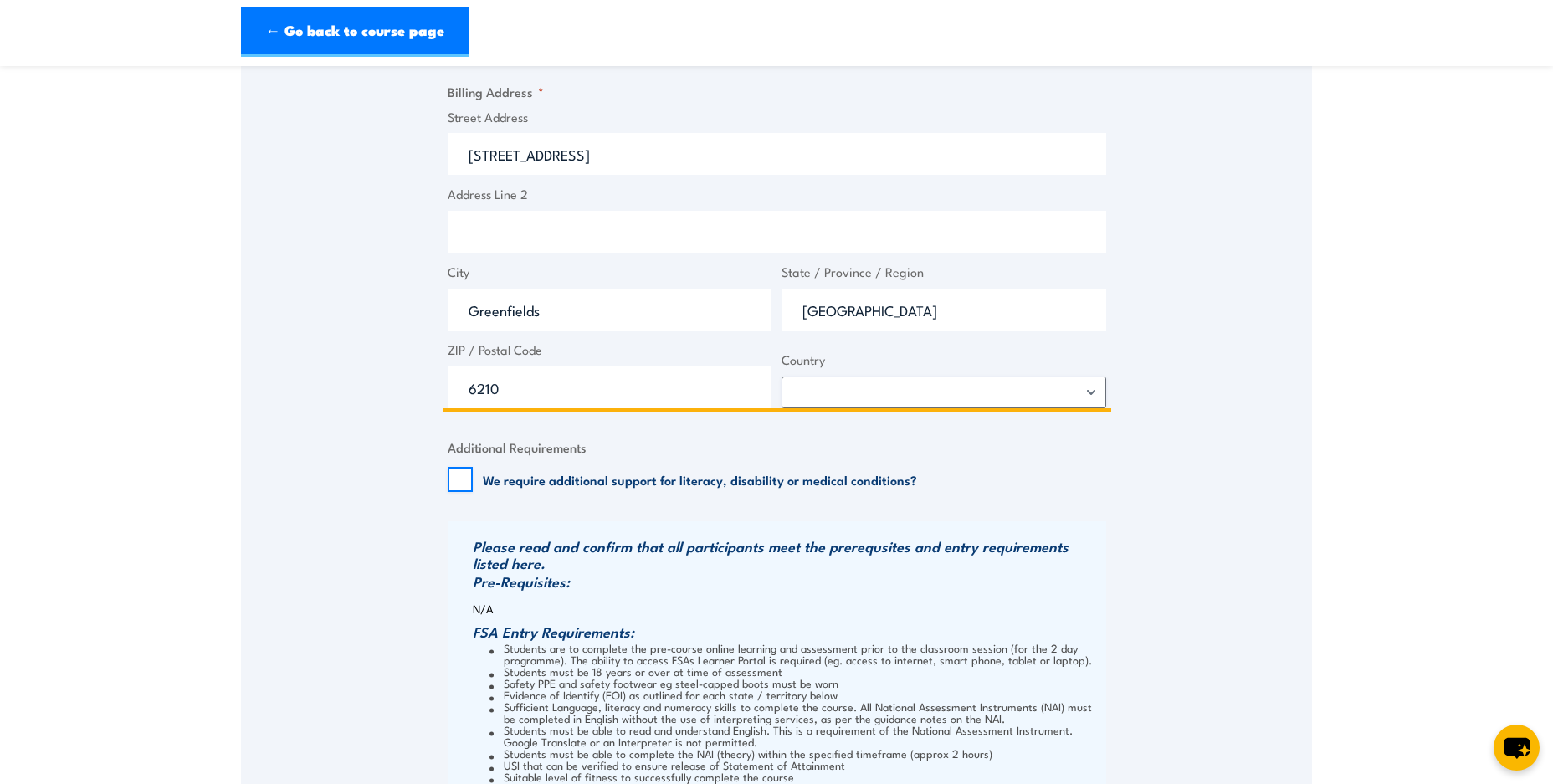
scroll to position [1866, 0]
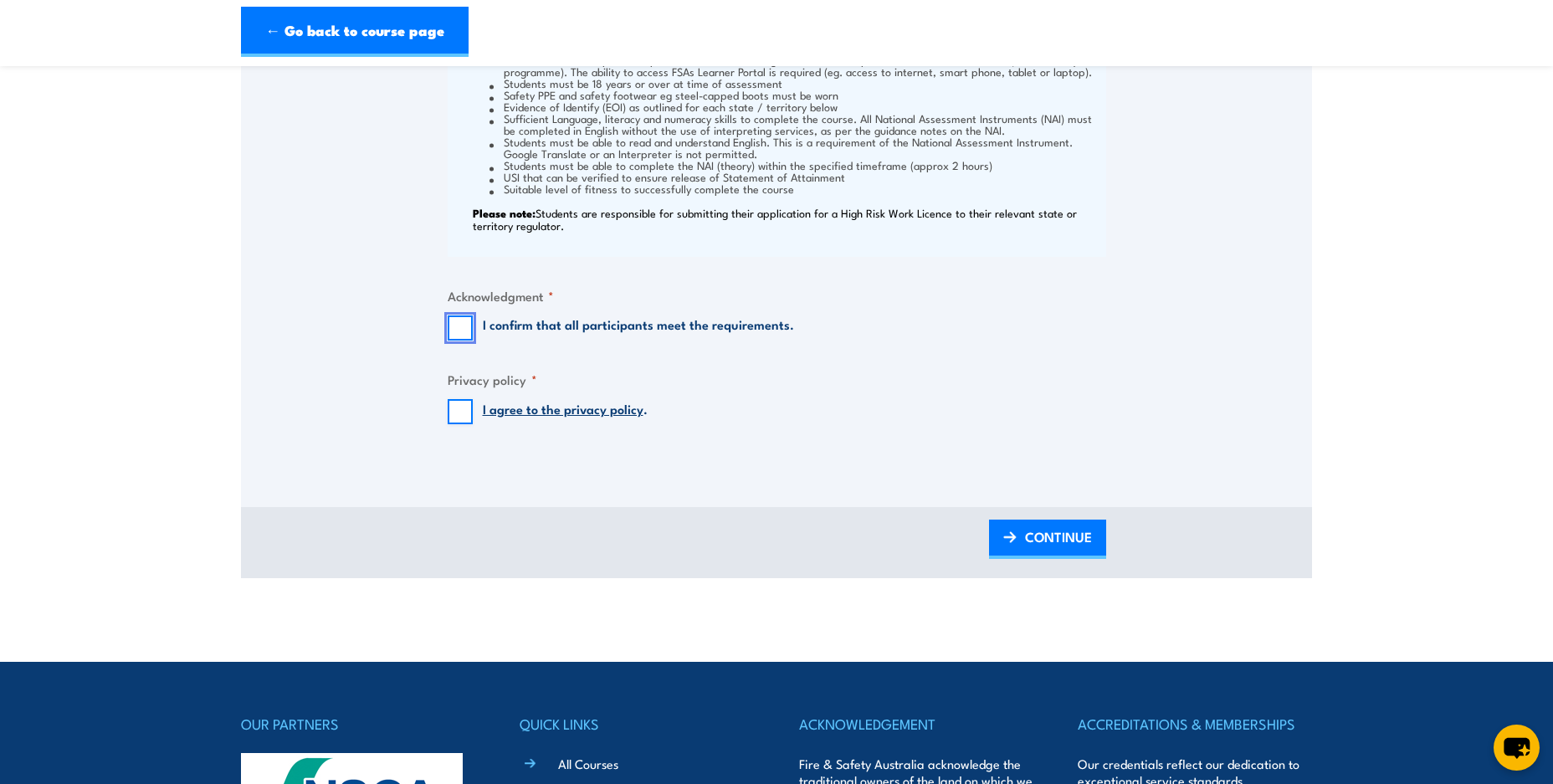
click at [458, 328] on input "I confirm that all participants meet the requirements." at bounding box center [460, 328] width 25 height 25
checkbox input "true"
click at [459, 404] on input "I agree to the privacy policy ." at bounding box center [460, 411] width 25 height 25
checkbox input "true"
click at [1037, 539] on span "CONTINUE" at bounding box center [1058, 537] width 67 height 44
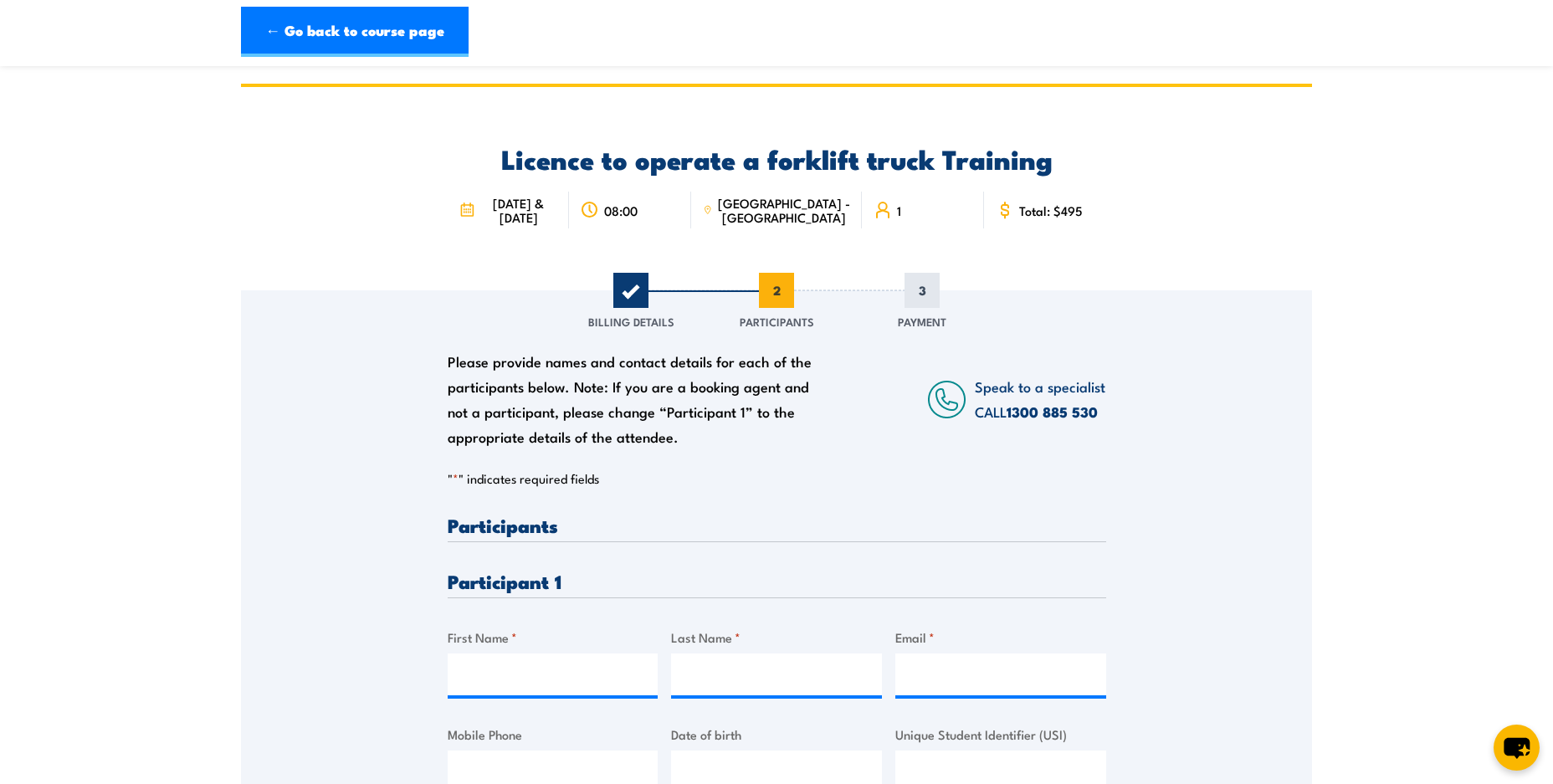
scroll to position [235, 0]
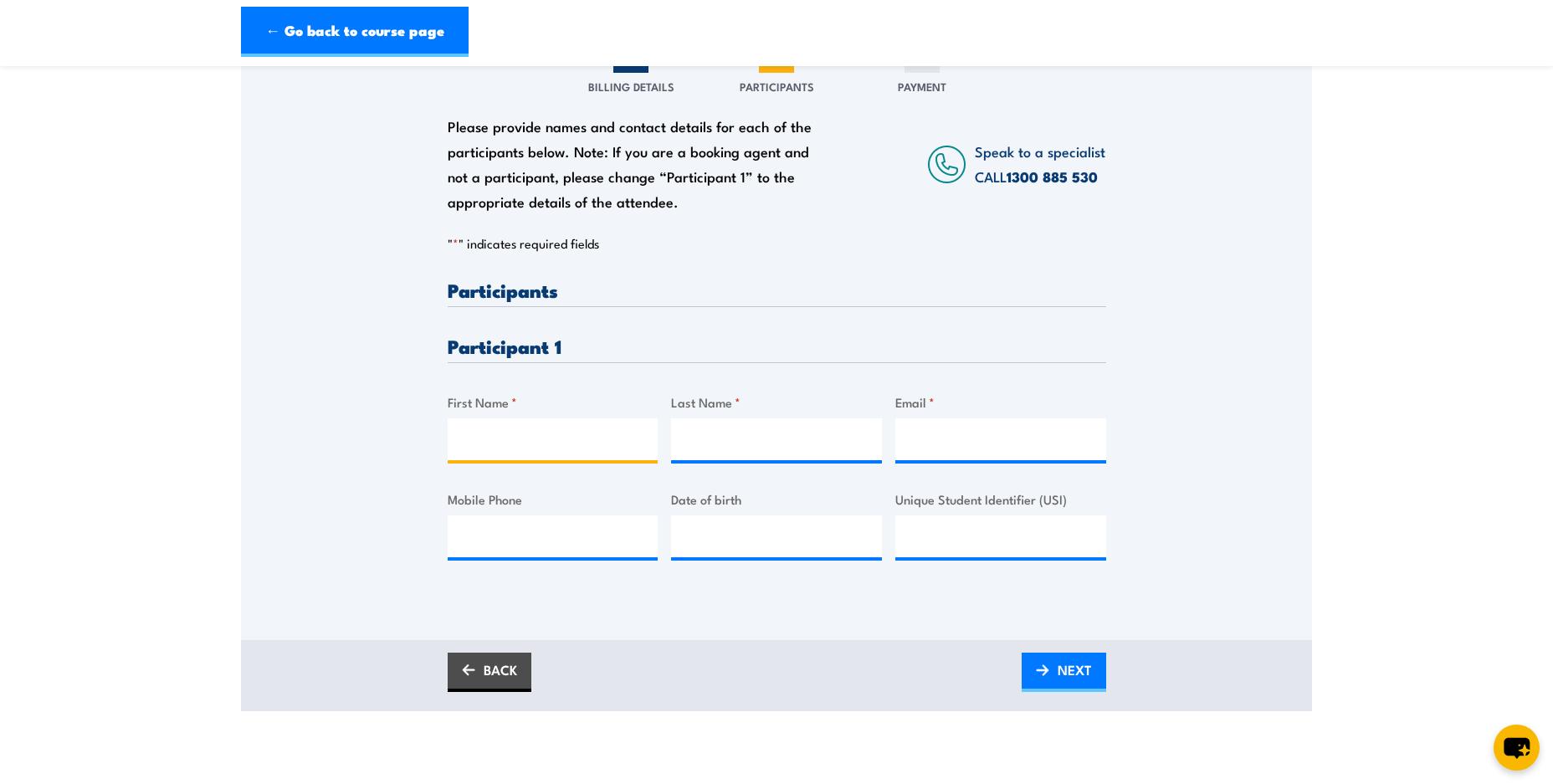
click at [554, 451] on input "First Name *" at bounding box center [553, 439] width 211 height 41
type input "Amanda"
click at [731, 436] on input "Last Name *" at bounding box center [776, 439] width 211 height 41
type input "Woodage"
click at [926, 434] on input "Email *" at bounding box center [1001, 439] width 211 height 41
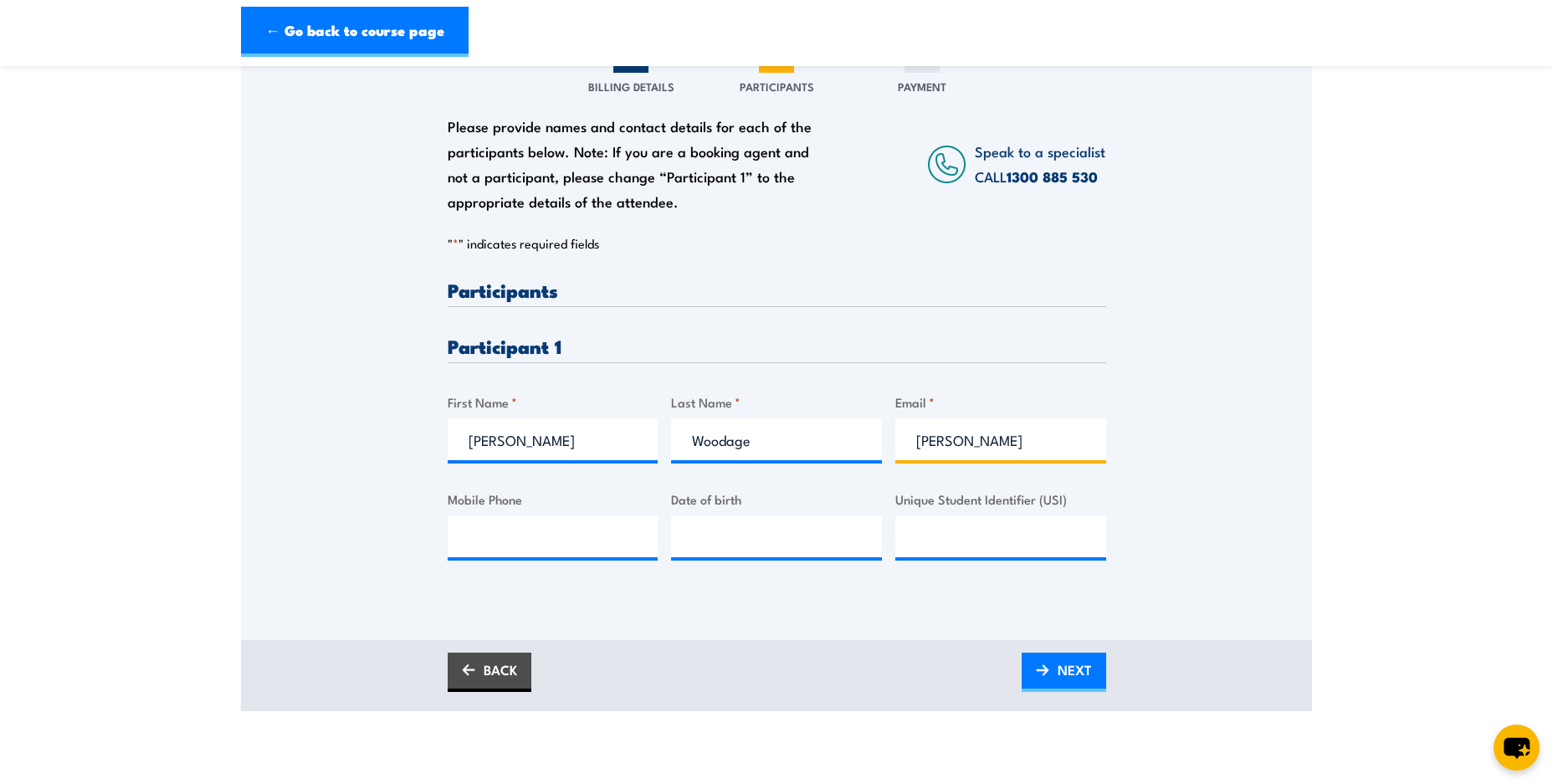
type input "amanda.woodage@tile.com.au"
type input "0895543900"
click at [720, 543] on input "__/__/____" at bounding box center [776, 536] width 211 height 41
type input "01/02/1987"
click at [973, 544] on input "Unique Student Identifier (USI)" at bounding box center [1001, 536] width 211 height 41
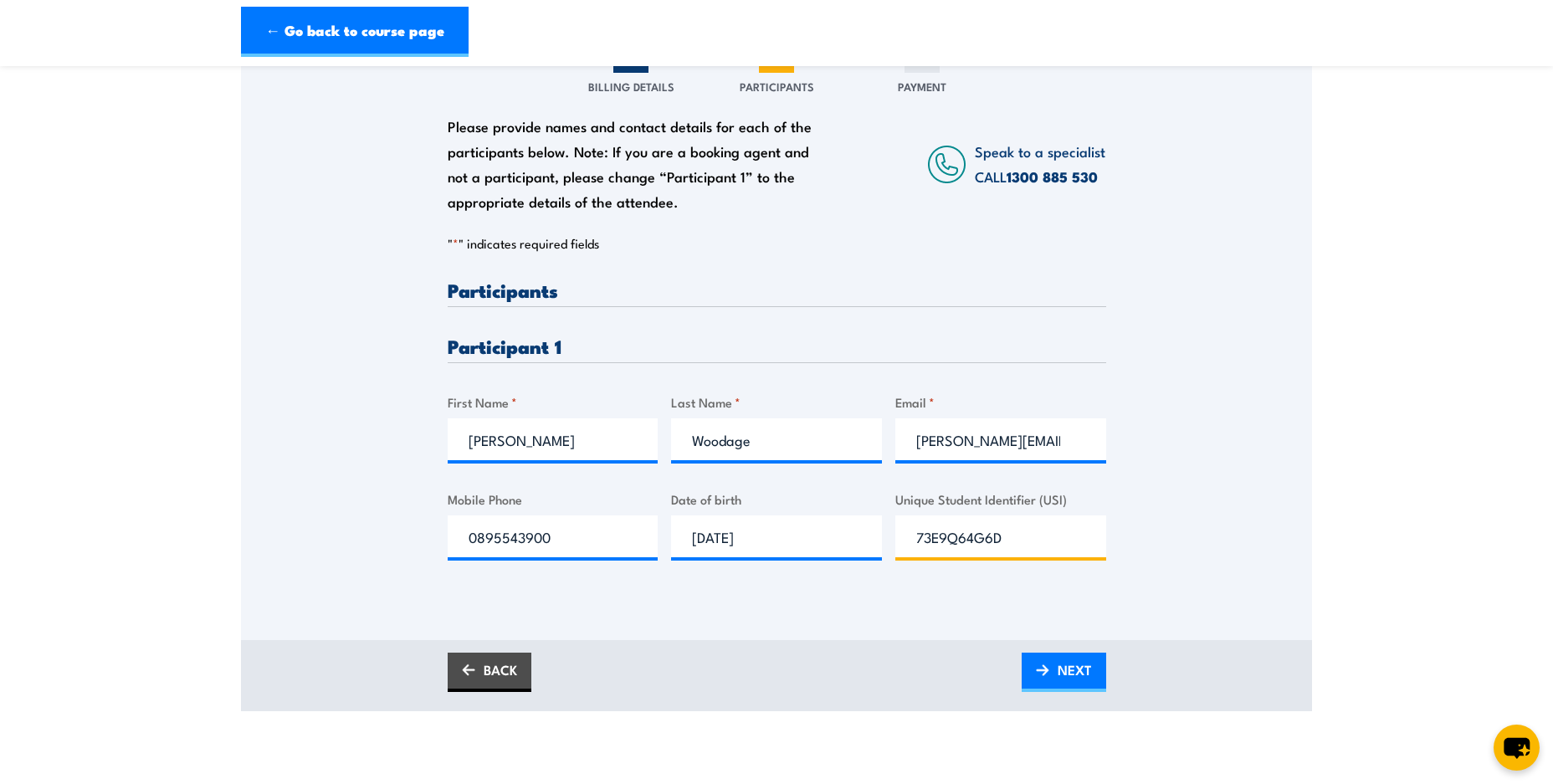
type input "73E9Q64G6D"
click at [1200, 497] on div "Please provide names and contact details for each of the participants below. No…" at bounding box center [776, 324] width 1072 height 538
click at [1060, 675] on span "NEXT" at bounding box center [1074, 669] width 34 height 44
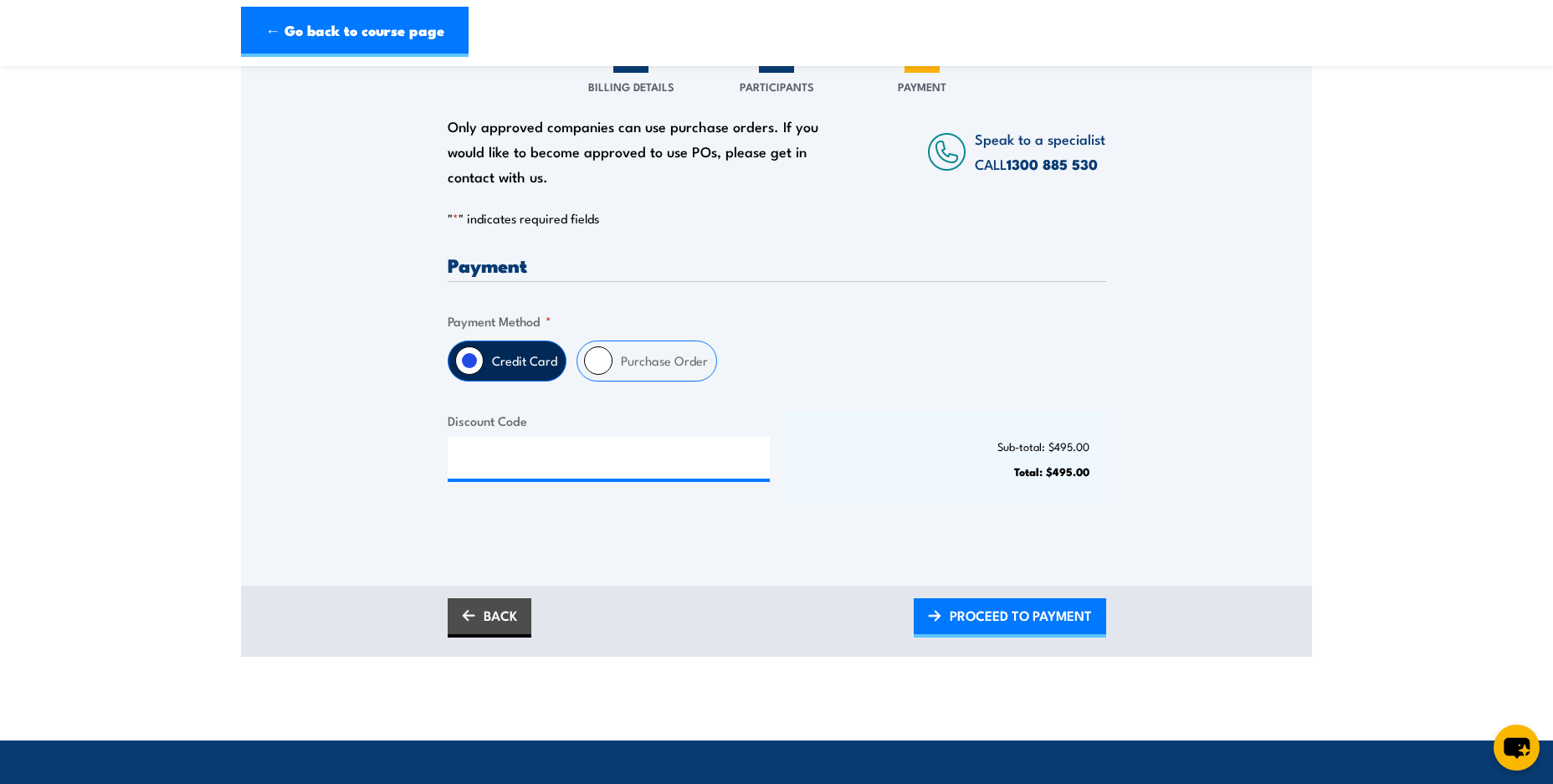
click at [610, 364] on input "Purchase Order" at bounding box center [598, 360] width 28 height 28
radio input "true"
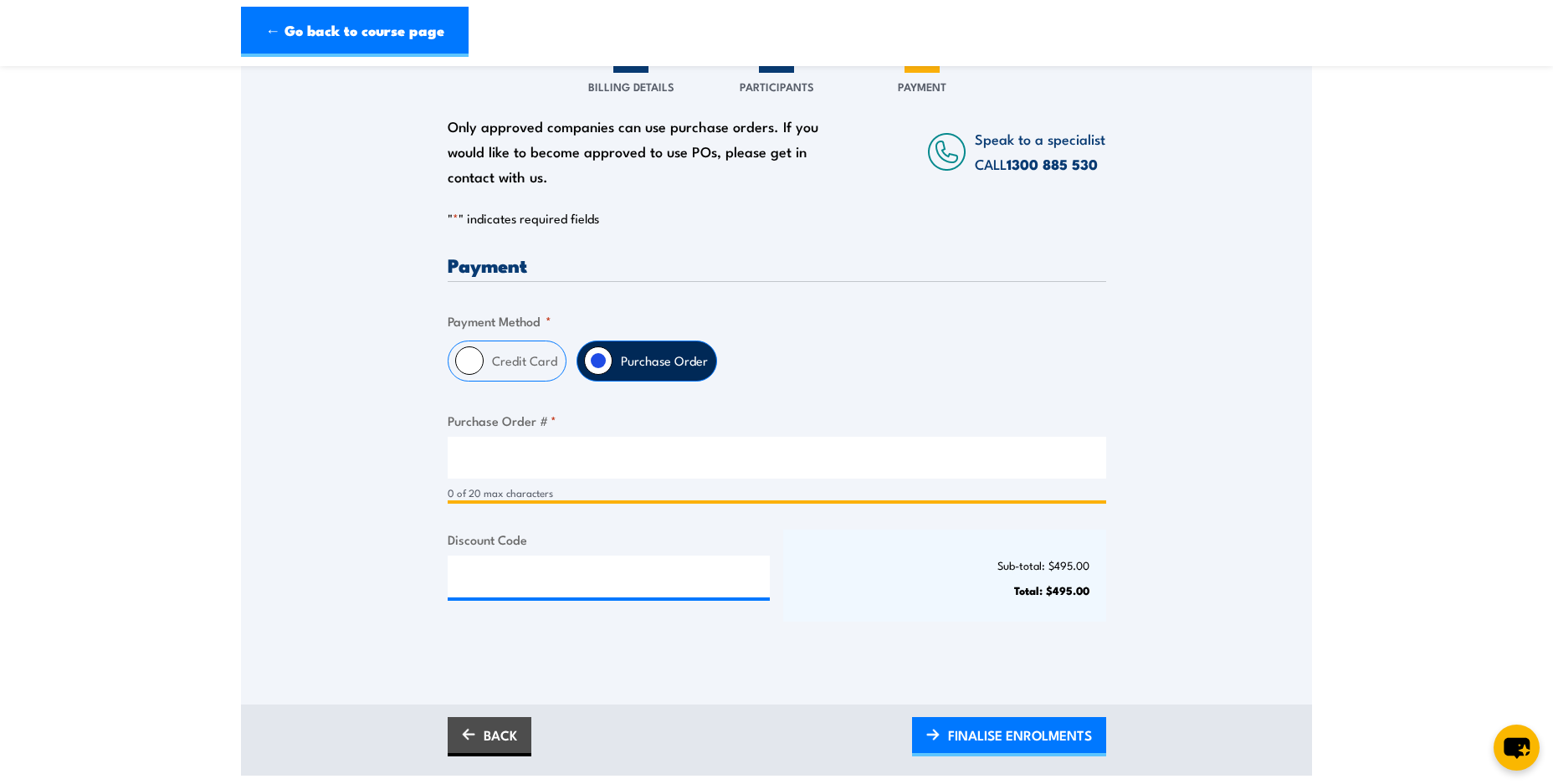
click at [595, 468] on input "Purchase Order # *" at bounding box center [777, 456] width 659 height 41
type input "m"
type input "Mandurah-03.10.25"
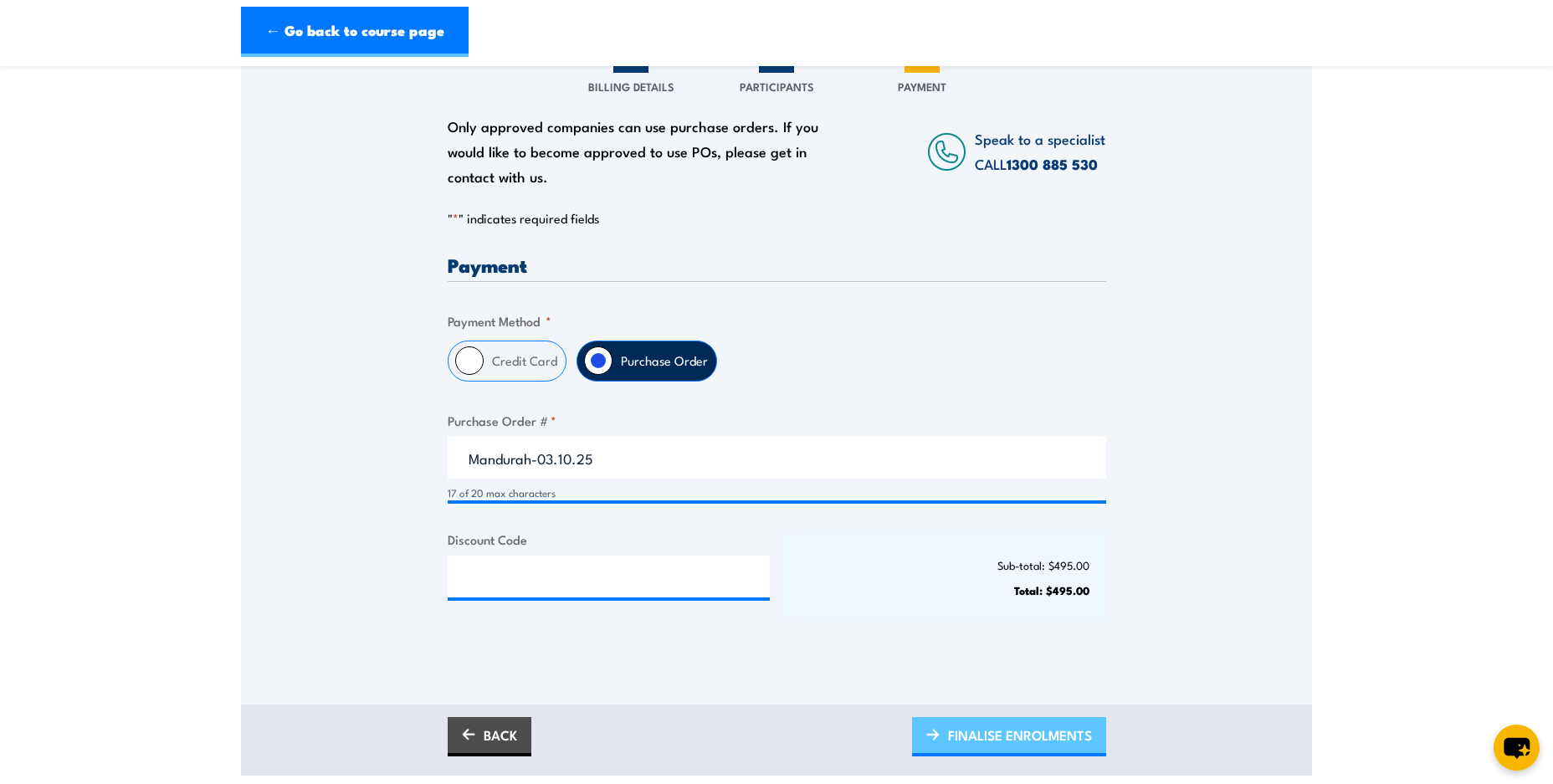
click at [1022, 728] on span "FINALISE ENROLMENTS" at bounding box center [1019, 735] width 144 height 44
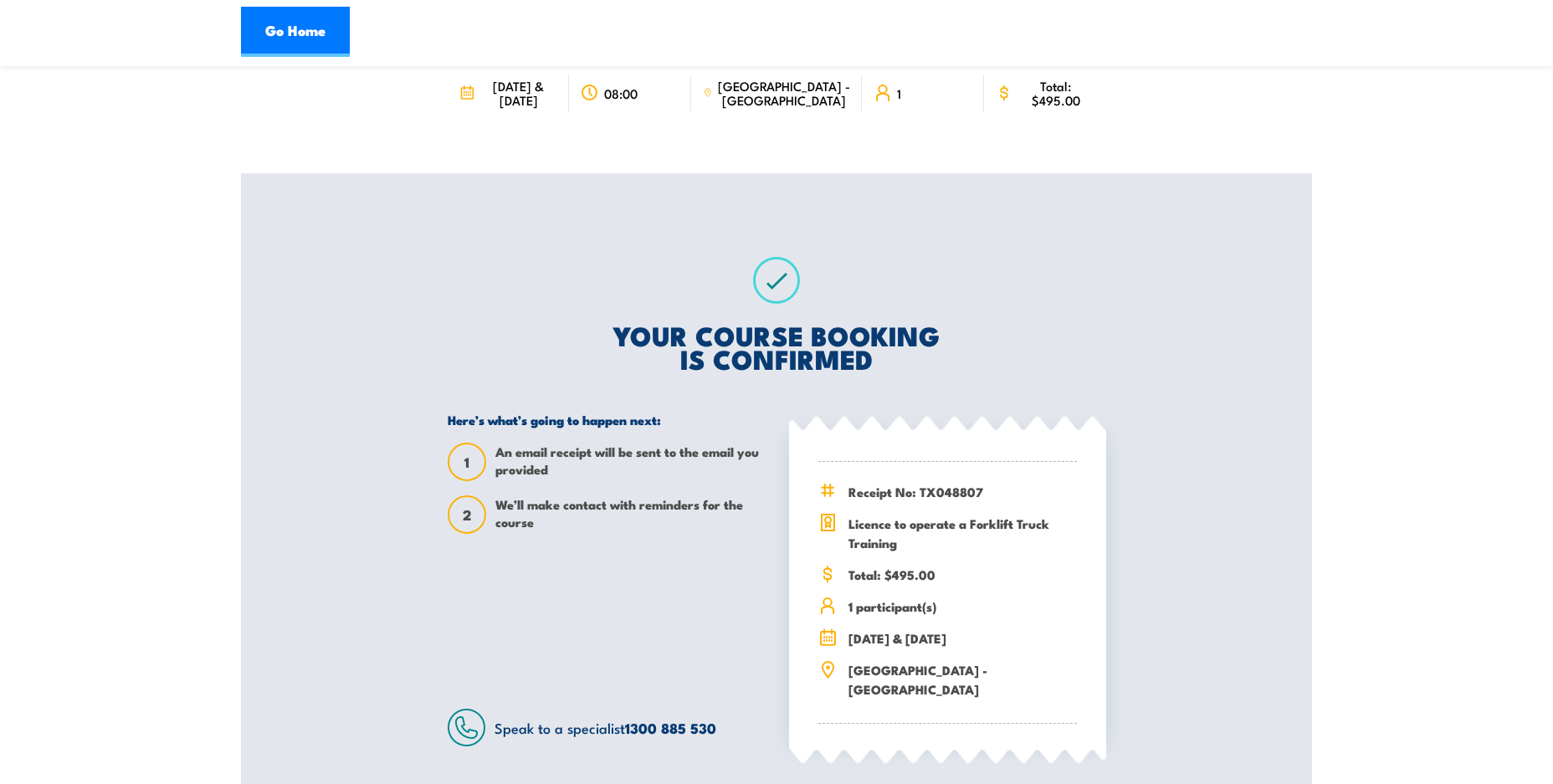
scroll to position [235, 0]
